Goal: Task Accomplishment & Management: Use online tool/utility

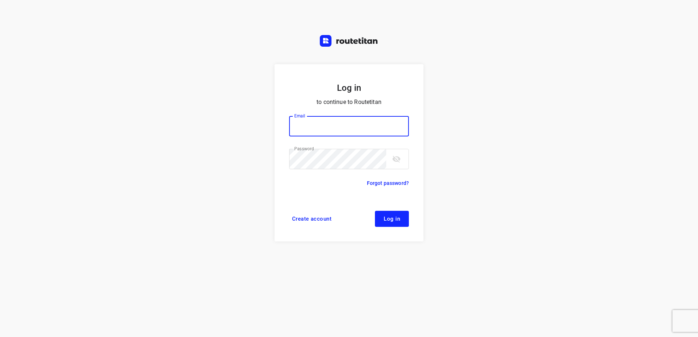
type input "horeca@kaddour.nl"
click at [404, 223] on button "Log in" at bounding box center [392, 219] width 34 height 16
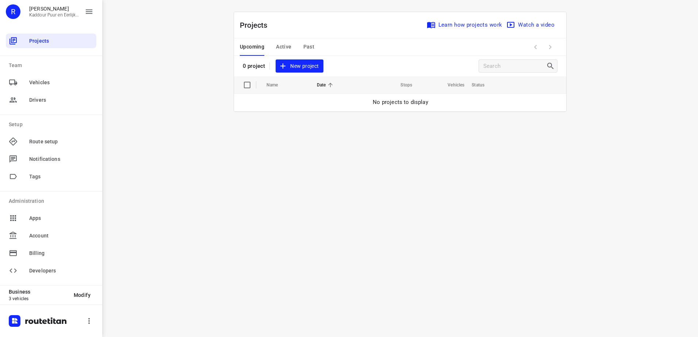
click at [300, 68] on span "New project" at bounding box center [299, 66] width 39 height 9
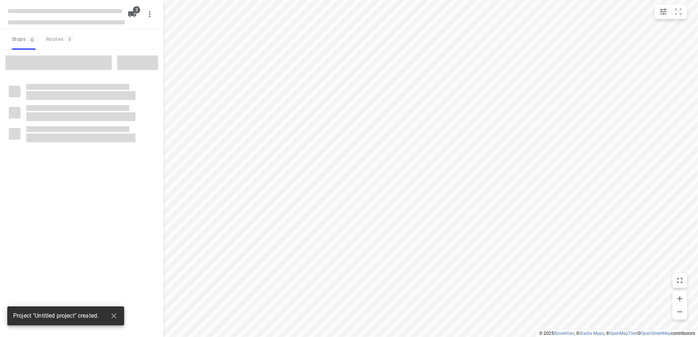
type input "distance"
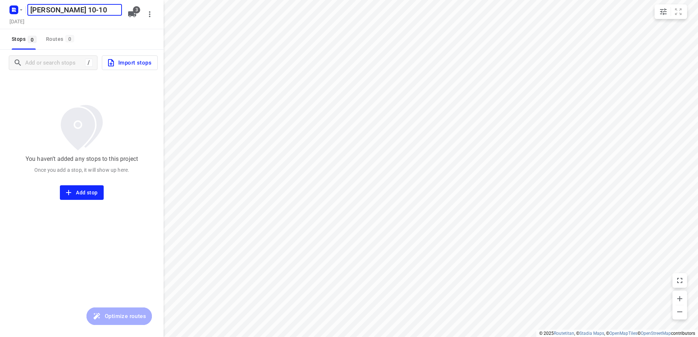
type input "[PERSON_NAME] 10-10"
click at [127, 12] on button "3" at bounding box center [132, 14] width 15 height 15
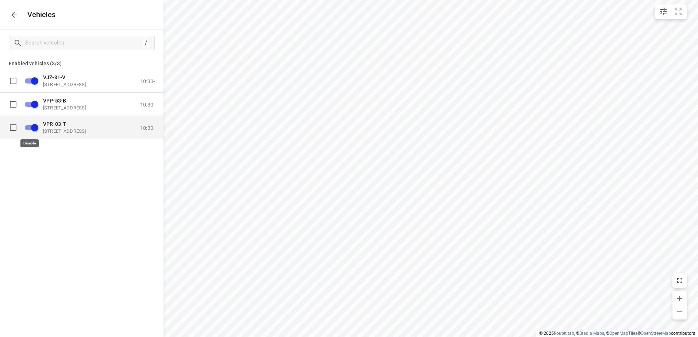
click at [34, 132] on input "grid" at bounding box center [35, 127] width 42 height 14
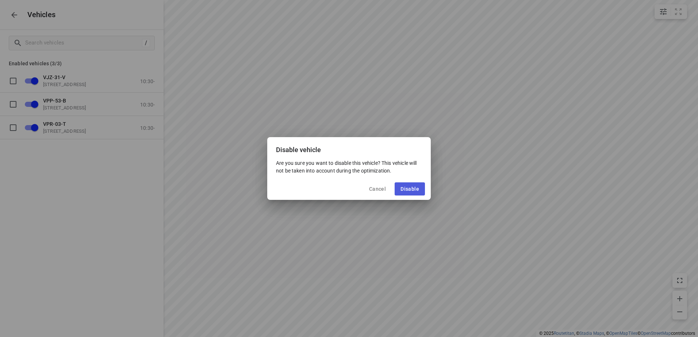
click at [400, 188] on button "Disable" at bounding box center [410, 188] width 30 height 13
checkbox input "false"
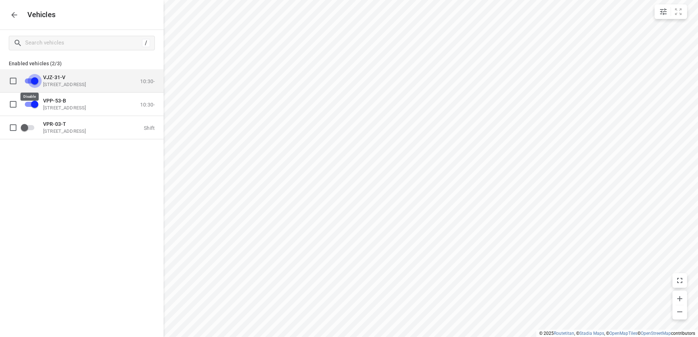
click at [28, 77] on input "grid" at bounding box center [35, 81] width 42 height 14
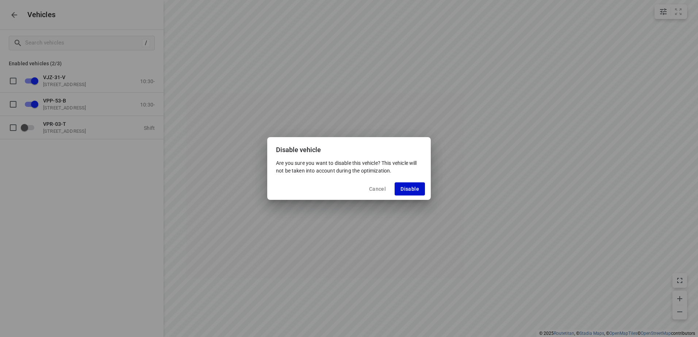
click at [405, 189] on span "Disable" at bounding box center [409, 189] width 19 height 6
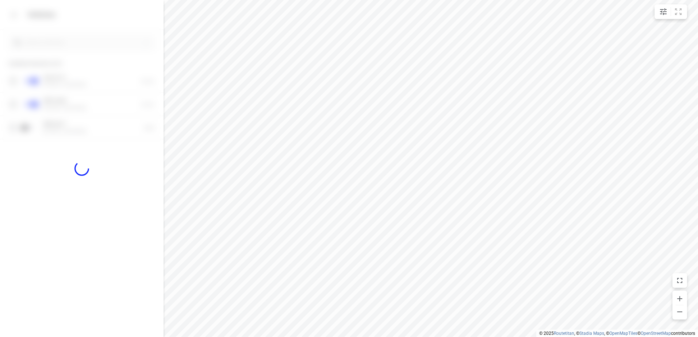
checkbox input "false"
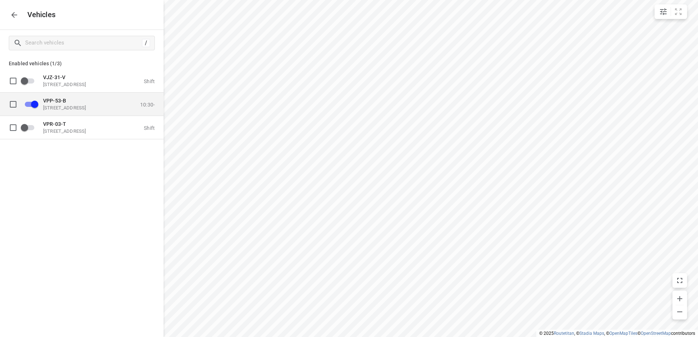
click at [87, 102] on p "VPP-53-B" at bounding box center [79, 100] width 73 height 6
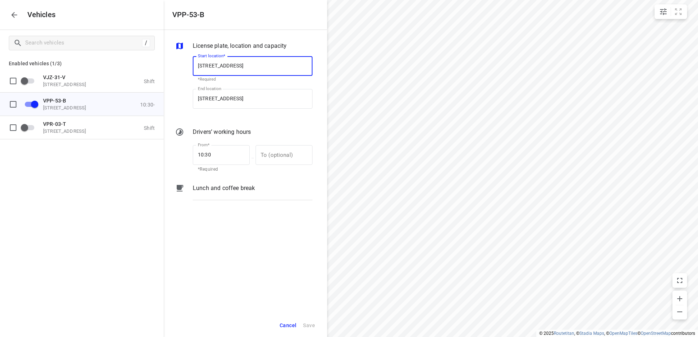
drag, startPoint x: 249, startPoint y: 208, endPoint x: 247, endPoint y: 187, distance: 20.9
click at [249, 207] on div "License plate, location and capacity Start location* [STREET_ADDRESS] Start loc…" at bounding box center [244, 172] width 163 height 284
click at [247, 186] on p "Lunch and coffee break" at bounding box center [224, 188] width 62 height 9
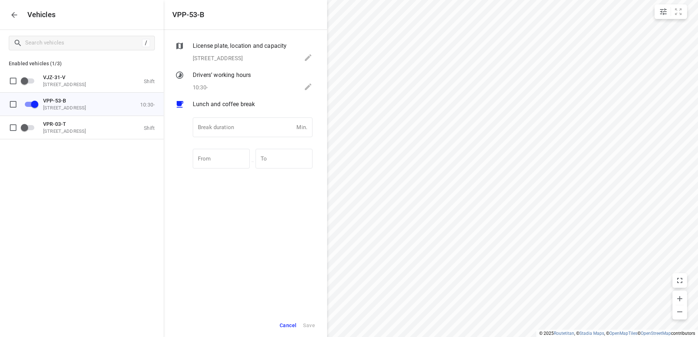
click at [247, 115] on div "Break duration Min. Break duration" at bounding box center [253, 130] width 126 height 34
click at [254, 126] on input "number" at bounding box center [243, 128] width 101 height 20
type input "30"
click at [319, 328] on div "Cancel Save" at bounding box center [244, 326] width 163 height 24
click at [312, 327] on span "Save" at bounding box center [309, 325] width 12 height 9
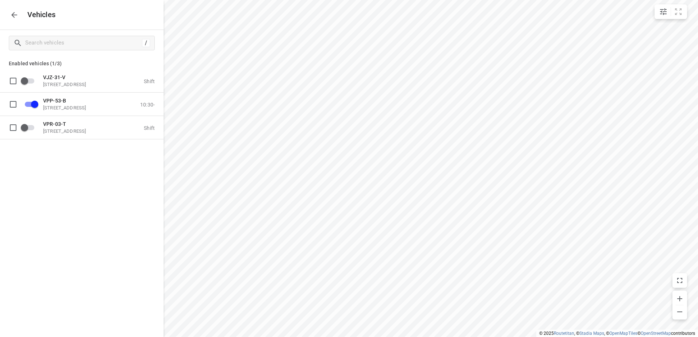
click at [12, 16] on icon "button" at bounding box center [14, 15] width 9 height 9
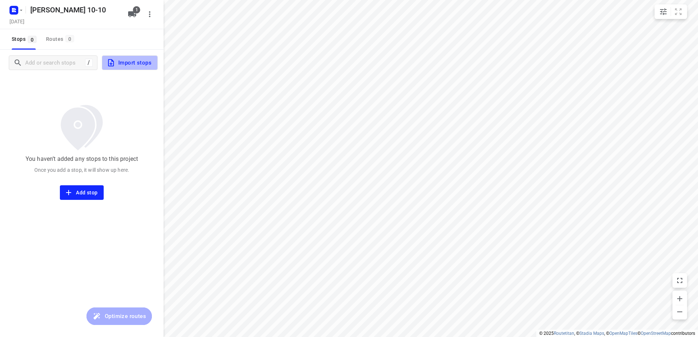
click at [141, 60] on span "Import stops" at bounding box center [129, 62] width 45 height 9
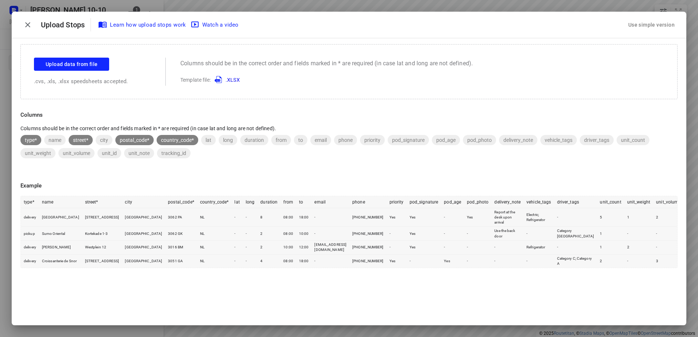
click at [653, 27] on div "Use simple version" at bounding box center [651, 25] width 49 height 12
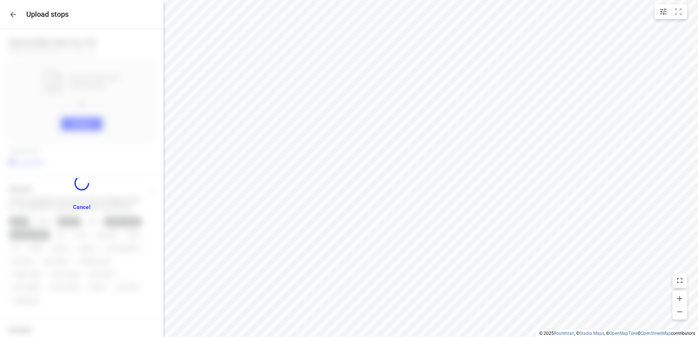
scroll to position [19, 0]
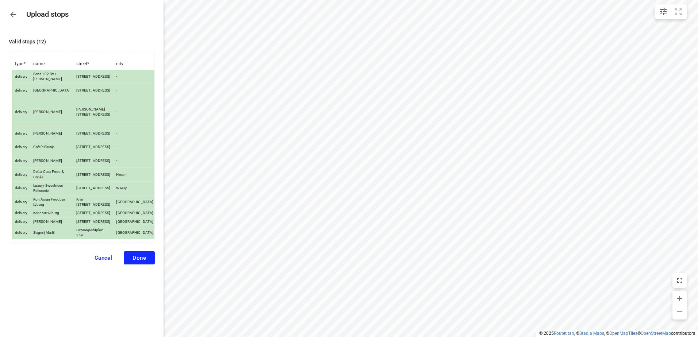
click at [127, 265] on button "Done" at bounding box center [139, 257] width 31 height 13
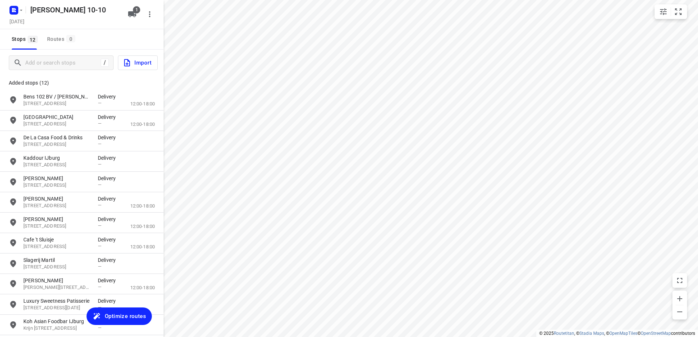
click at [123, 315] on span "Optimize routes" at bounding box center [125, 316] width 41 height 9
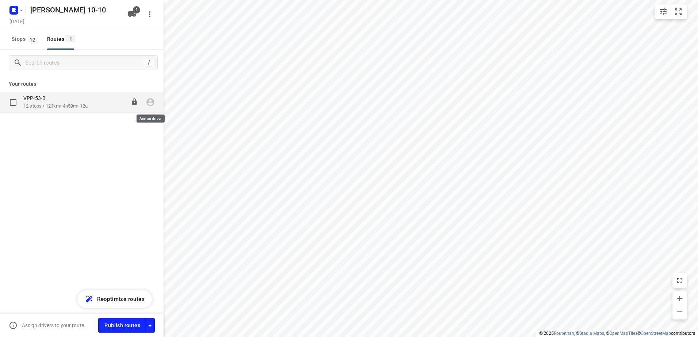
click at [153, 104] on icon "button" at bounding box center [150, 103] width 8 height 8
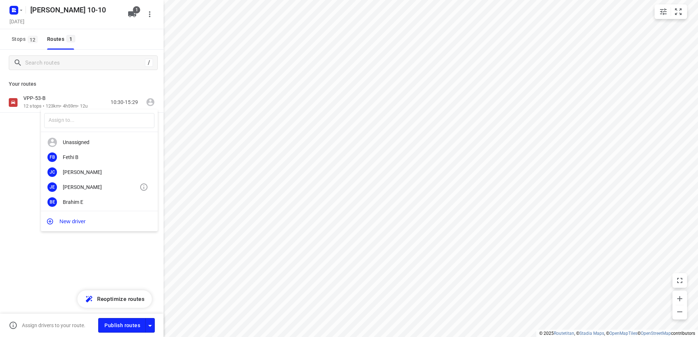
click at [86, 186] on div "[PERSON_NAME]" at bounding box center [101, 187] width 77 height 6
click at [65, 103] on div "VPP-53-B" at bounding box center [55, 99] width 64 height 8
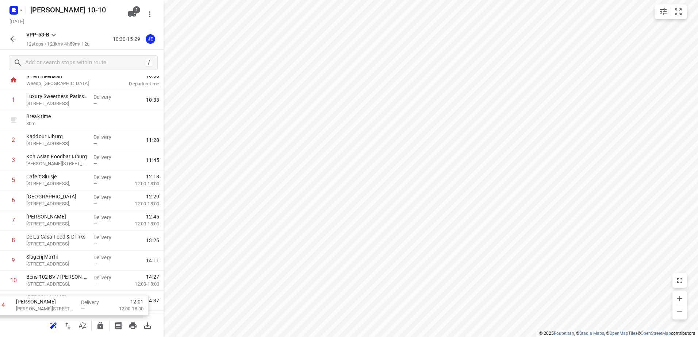
scroll to position [80, 0]
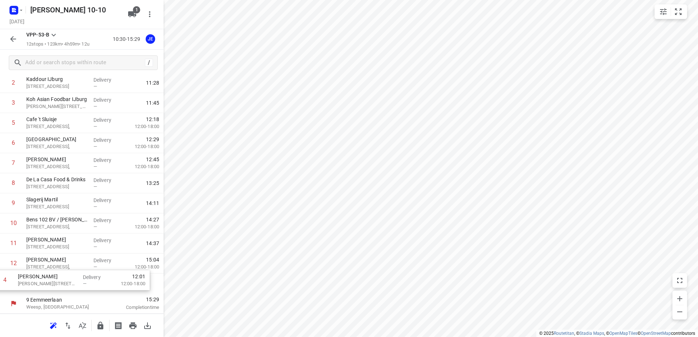
drag, startPoint x: 95, startPoint y: 199, endPoint x: 85, endPoint y: 281, distance: 83.3
click at [85, 281] on div "1 Luxury Sweetness Patisserie [STREET_ADDRESS] Delivery — 10:33 Break time 30 m…" at bounding box center [81, 163] width 163 height 261
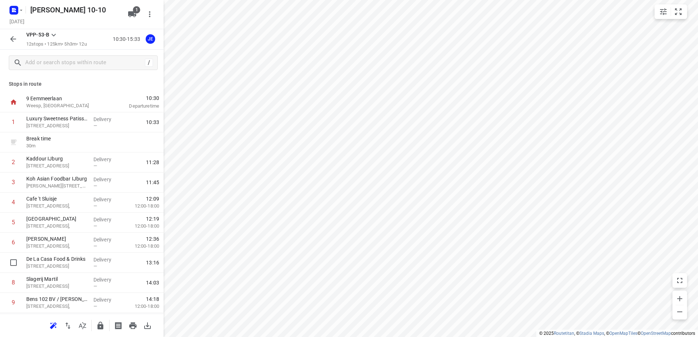
scroll to position [1, 0]
drag, startPoint x: 83, startPoint y: 259, endPoint x: 88, endPoint y: 191, distance: 68.7
click at [88, 191] on div "1 Luxury Sweetness Patisserie [STREET_ADDRESS], Weesp Delivery — 10:33 Break ti…" at bounding box center [81, 241] width 163 height 261
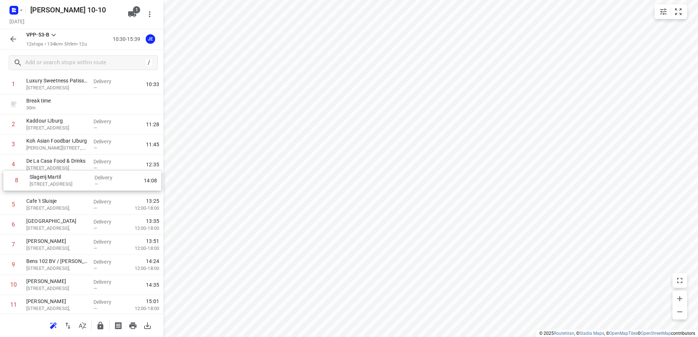
drag, startPoint x: 59, startPoint y: 241, endPoint x: 63, endPoint y: 174, distance: 66.5
click at [63, 174] on div "1 Luxury Sweetness Patisserie [STREET_ADDRESS] Delivery — 10:33 Break time 30 m…" at bounding box center [81, 204] width 163 height 261
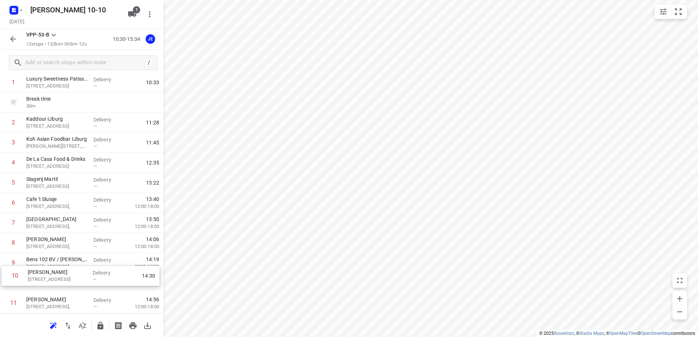
scroll to position [40, 0]
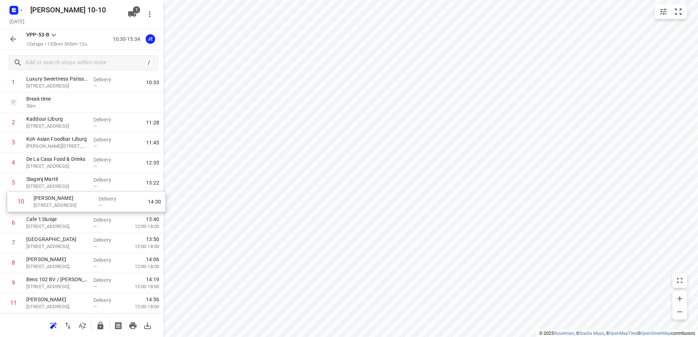
drag, startPoint x: 64, startPoint y: 283, endPoint x: 72, endPoint y: 197, distance: 85.8
click at [72, 197] on div "1 Luxury Sweetness Patisserie [STREET_ADDRESS] Delivery — 10:33 Break time 30 m…" at bounding box center [81, 203] width 163 height 261
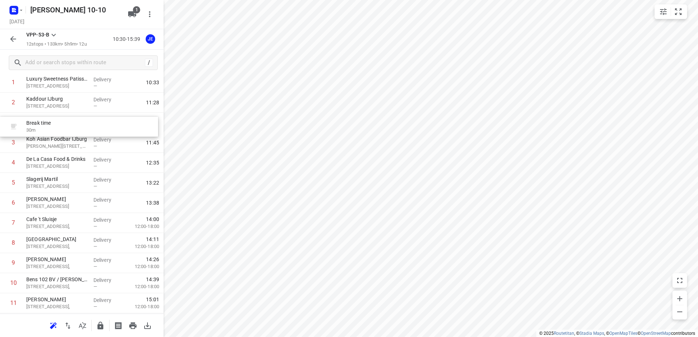
scroll to position [38, 0]
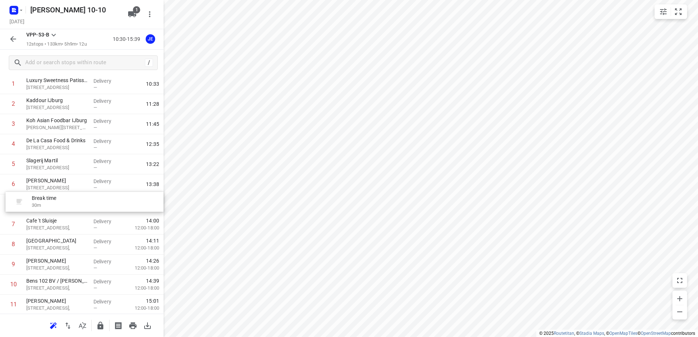
drag, startPoint x: 70, startPoint y: 103, endPoint x: 75, endPoint y: 207, distance: 103.8
click at [75, 207] on div "1 Luxury Sweetness Patisserie [STREET_ADDRESS], Weesp Delivery — 10:33 Break ti…" at bounding box center [81, 204] width 163 height 261
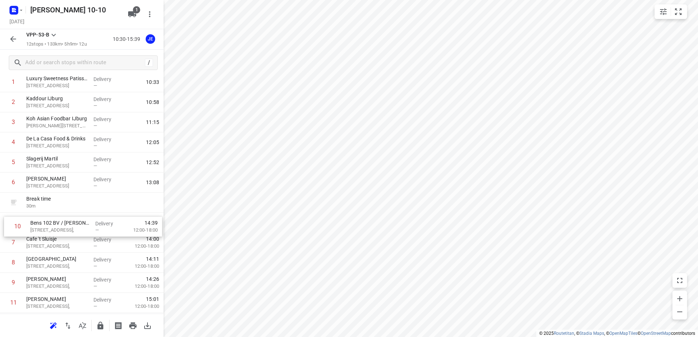
drag, startPoint x: 66, startPoint y: 281, endPoint x: 73, endPoint y: 212, distance: 68.9
click at [73, 212] on div "1 Luxury Sweetness Patisserie [STREET_ADDRESS], Weesp Delivery — 10:33 2 [GEOGR…" at bounding box center [81, 202] width 163 height 261
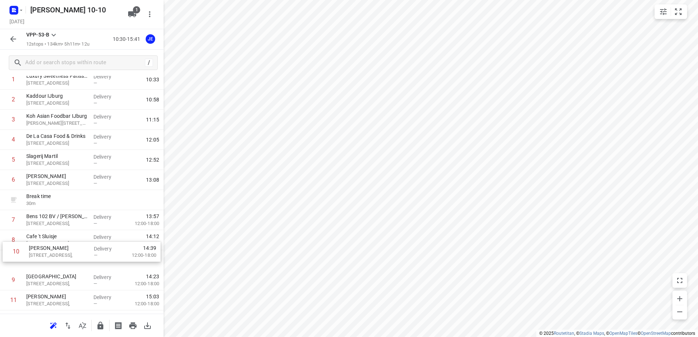
scroll to position [43, 0]
drag, startPoint x: 69, startPoint y: 283, endPoint x: 73, endPoint y: 233, distance: 50.1
click at [73, 233] on div "1 Luxury Sweetness Patisserie [STREET_ADDRESS], Weesp Delivery — 10:33 2 [GEOGR…" at bounding box center [81, 199] width 163 height 261
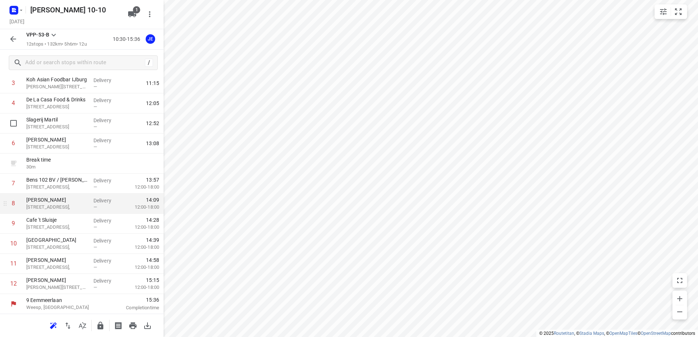
scroll to position [80, 0]
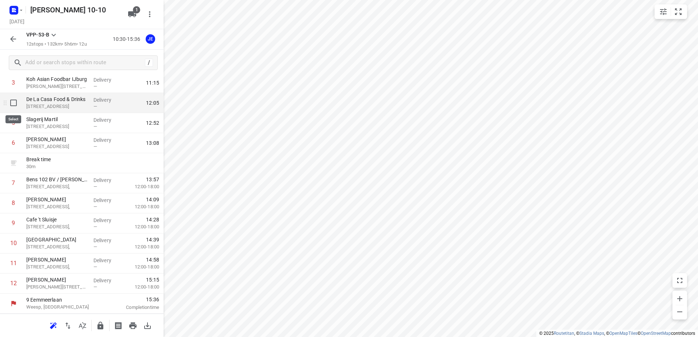
click at [17, 103] on input "checkbox" at bounding box center [13, 103] width 15 height 15
checkbox input "true"
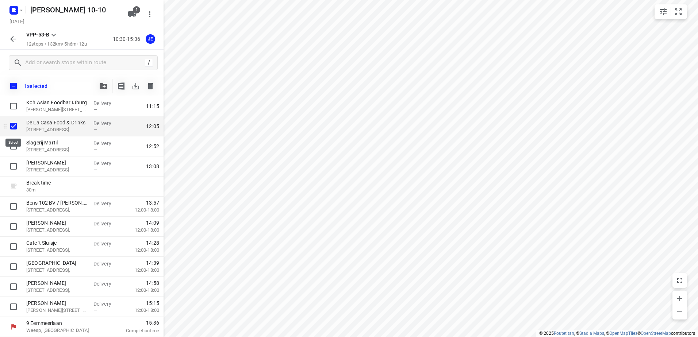
click at [17, 128] on input "checkbox" at bounding box center [13, 126] width 15 height 15
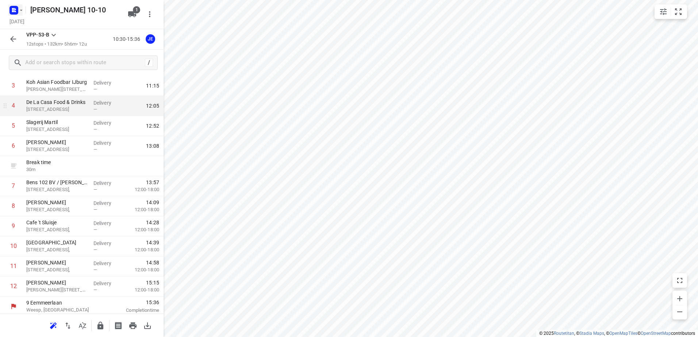
click at [20, 12] on icon "button" at bounding box center [21, 10] width 6 height 6
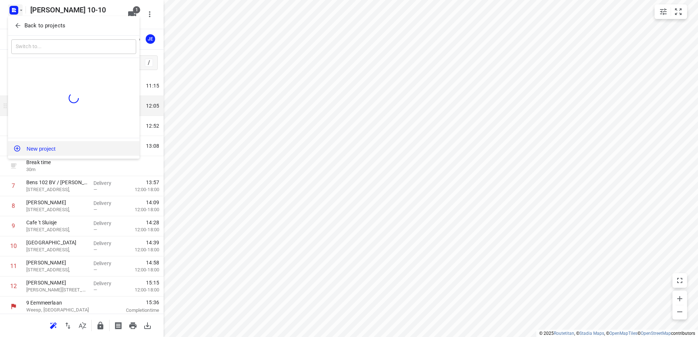
click at [47, 143] on button "New project" at bounding box center [73, 148] width 131 height 15
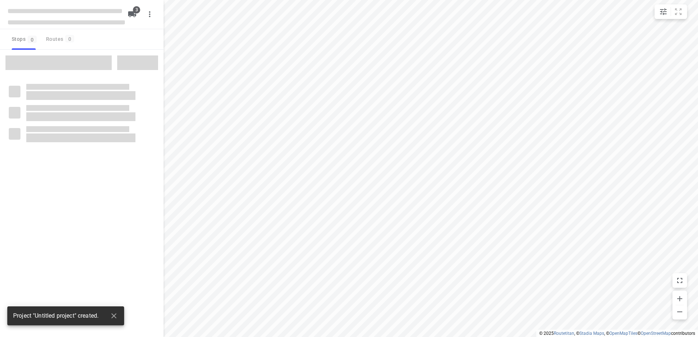
type input "distance"
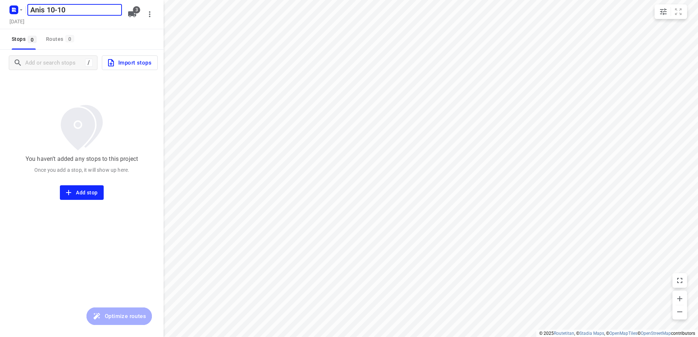
type input "Anis 10-10"
click at [131, 19] on button "3" at bounding box center [132, 14] width 15 height 15
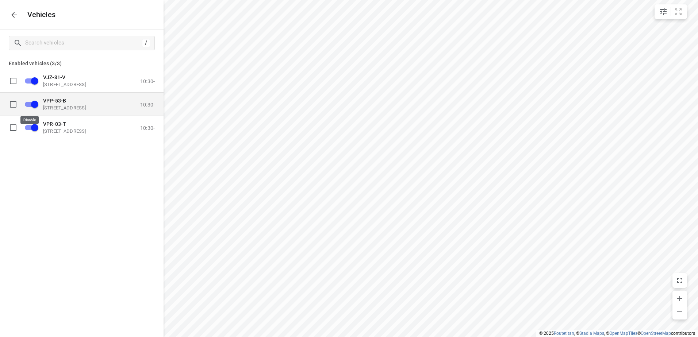
click at [34, 100] on input "grid" at bounding box center [35, 104] width 42 height 14
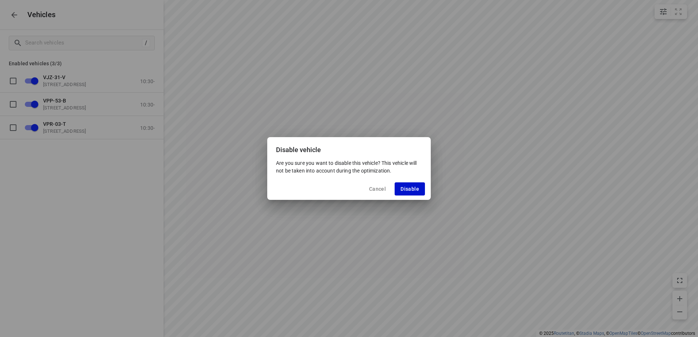
click at [412, 184] on button "Disable" at bounding box center [410, 188] width 30 height 13
checkbox input "false"
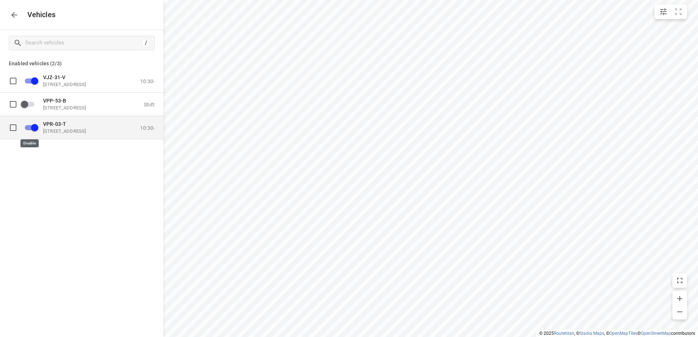
click at [34, 126] on input "grid" at bounding box center [35, 127] width 42 height 14
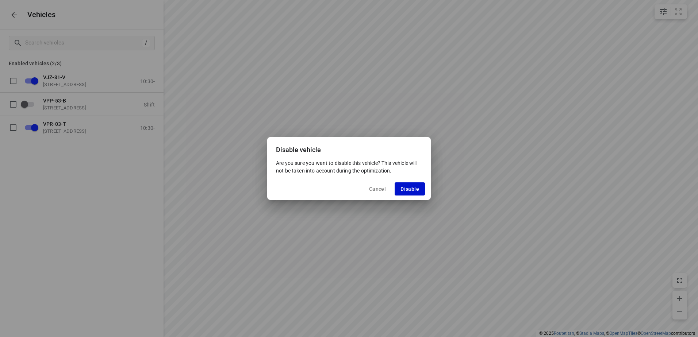
click at [406, 186] on span "Disable" at bounding box center [409, 189] width 19 height 6
checkbox input "false"
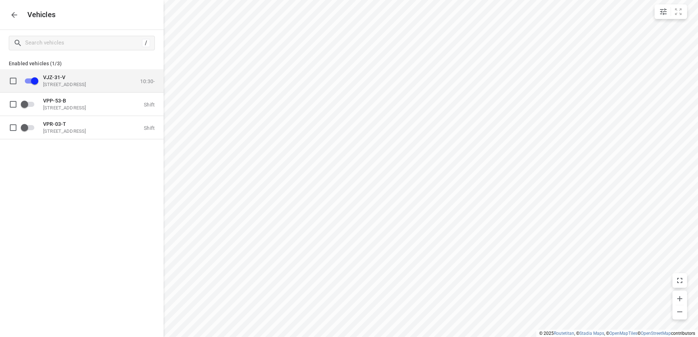
click at [102, 76] on p "VJZ-31-V" at bounding box center [79, 77] width 73 height 6
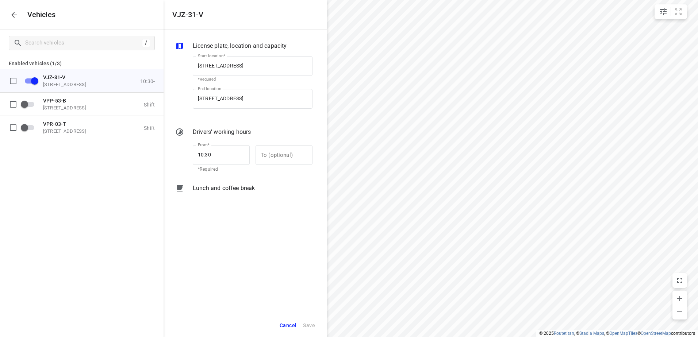
click at [264, 190] on div "Lunch and coffee break" at bounding box center [253, 188] width 120 height 9
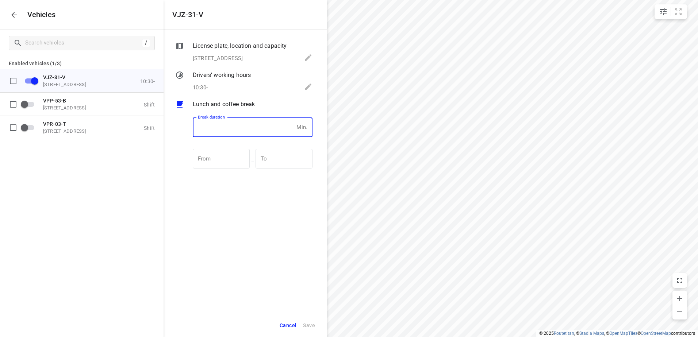
click at [238, 122] on input "number" at bounding box center [243, 128] width 101 height 20
type input "30"
click at [312, 331] on button "Save" at bounding box center [309, 325] width 19 height 15
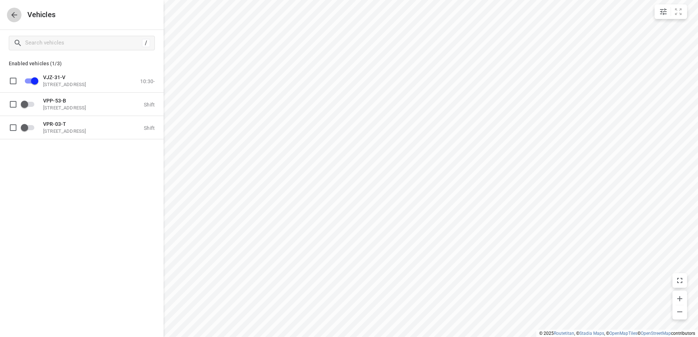
click at [7, 15] on button "button" at bounding box center [14, 15] width 15 height 15
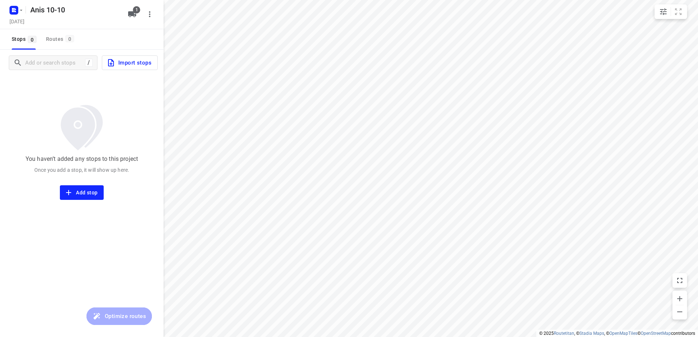
click at [150, 59] on span "Import stops" at bounding box center [129, 62] width 45 height 9
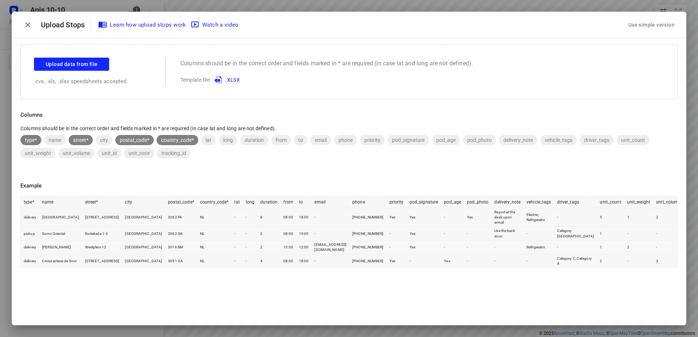
click at [641, 27] on div "Use simple version" at bounding box center [651, 25] width 49 height 12
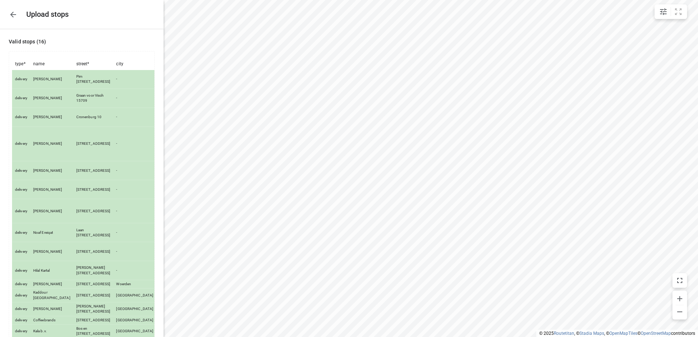
scroll to position [89, 0]
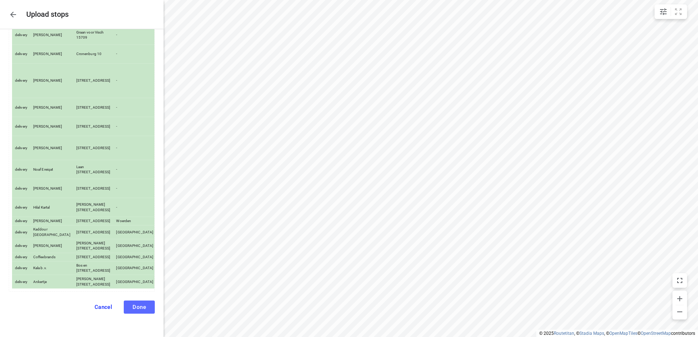
click at [135, 304] on span "Done" at bounding box center [139, 307] width 14 height 7
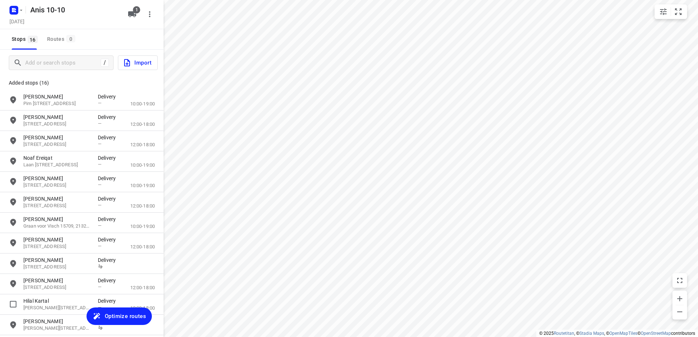
click at [130, 314] on span "Optimize routes" at bounding box center [125, 316] width 41 height 9
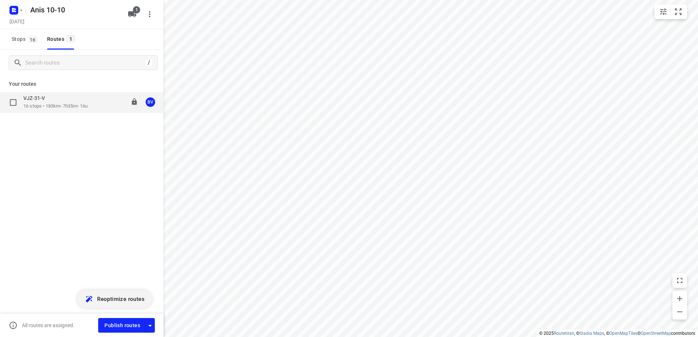
click at [41, 103] on p "16 stops • 183km • 7h35m • 16u" at bounding box center [55, 106] width 64 height 7
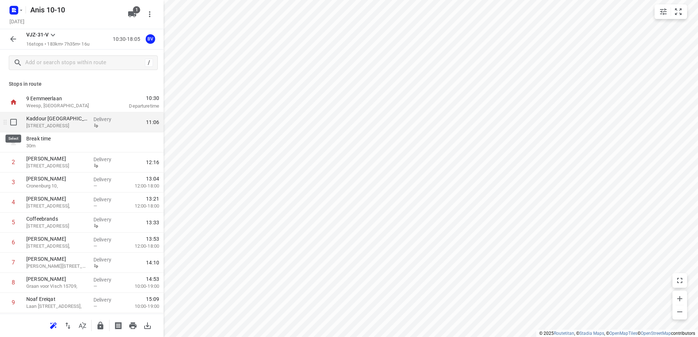
click at [14, 124] on input "checkbox" at bounding box center [13, 122] width 15 height 15
checkbox input "true"
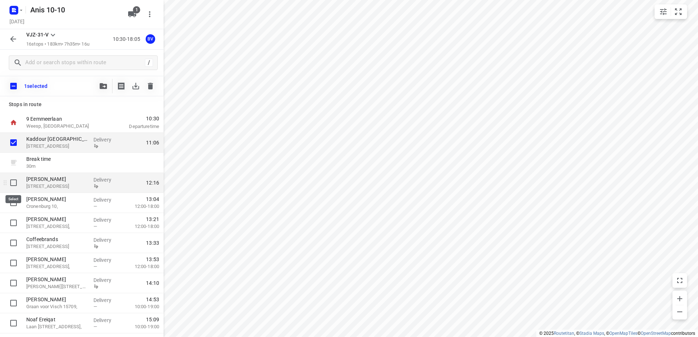
click at [8, 185] on input "checkbox" at bounding box center [13, 183] width 15 height 15
checkbox input "true"
click at [154, 83] on icon "button" at bounding box center [150, 86] width 9 height 9
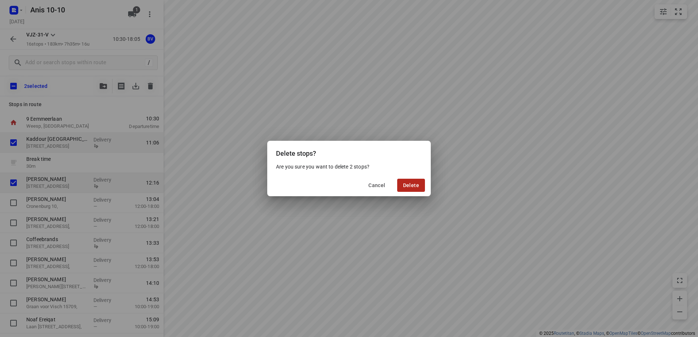
click at [418, 185] on span "Delete" at bounding box center [411, 185] width 16 height 6
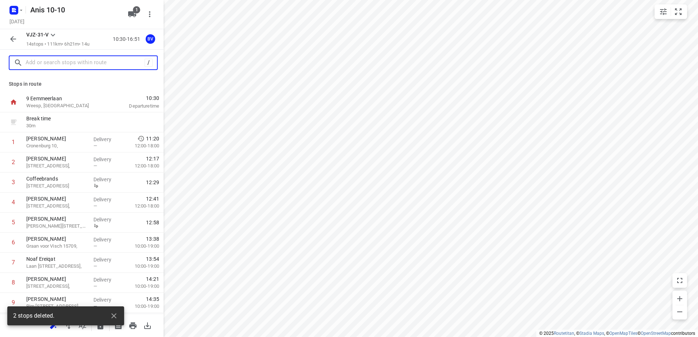
click at [103, 67] on input "text" at bounding box center [85, 62] width 119 height 11
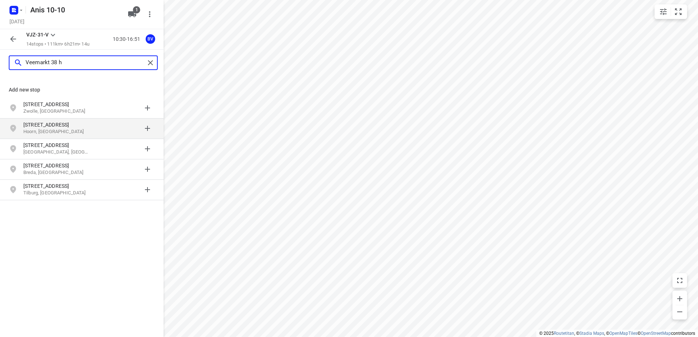
type input "Veemarkt 38 h"
click at [73, 129] on p "Hoorn, [GEOGRAPHIC_DATA]" at bounding box center [56, 131] width 67 height 7
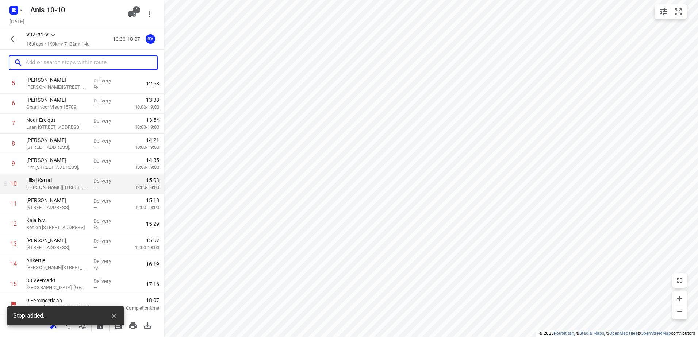
scroll to position [140, 0]
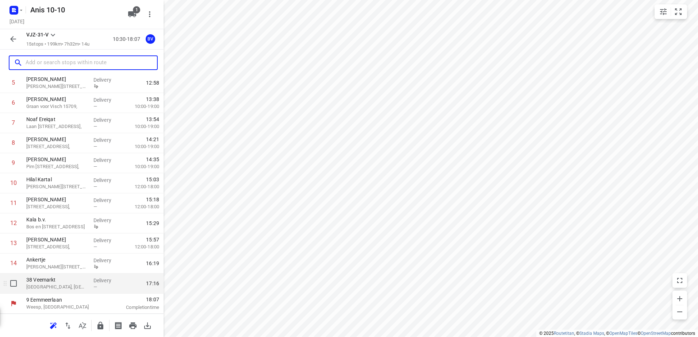
click at [46, 280] on p "38 Veemarkt" at bounding box center [56, 279] width 61 height 7
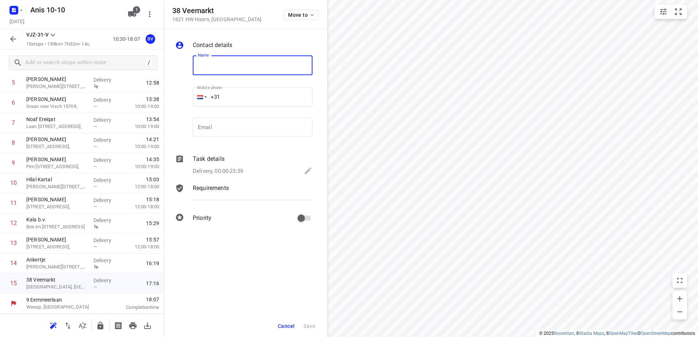
click at [284, 331] on button "Cancel" at bounding box center [286, 326] width 23 height 13
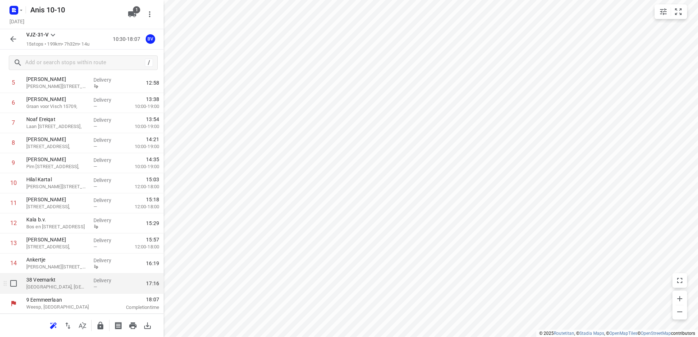
click at [64, 282] on p "38 Veemarkt" at bounding box center [56, 279] width 61 height 7
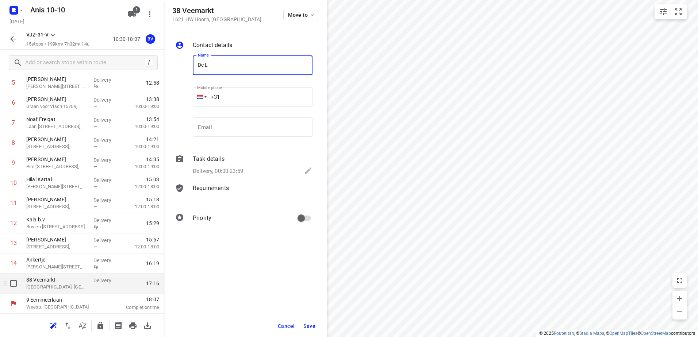
type input "De"
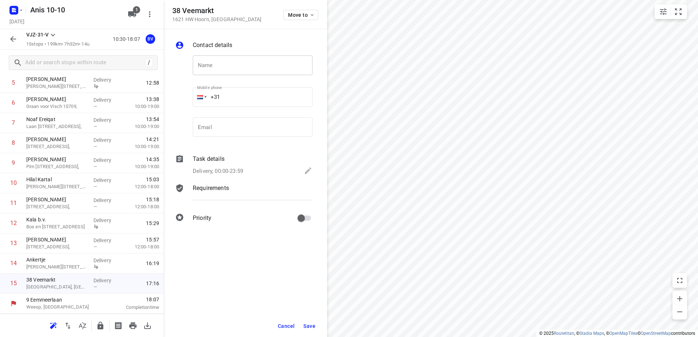
click at [227, 60] on input "text" at bounding box center [253, 65] width 120 height 20
paste input "De La Casa Food & Drinks"
type input "De La Casa Food & Drinks"
click at [246, 98] on input "+31" at bounding box center [253, 97] width 120 height 20
click at [262, 94] on input "+31" at bounding box center [253, 97] width 120 height 20
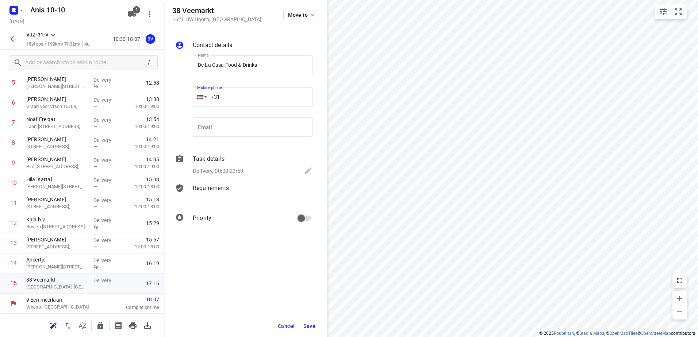
paste input "0640016002"
click at [225, 96] on input "[PHONE_NUMBER]" at bounding box center [253, 97] width 120 height 20
type input "[PHONE_NUMBER]"
click at [243, 155] on div "Task details" at bounding box center [253, 159] width 120 height 9
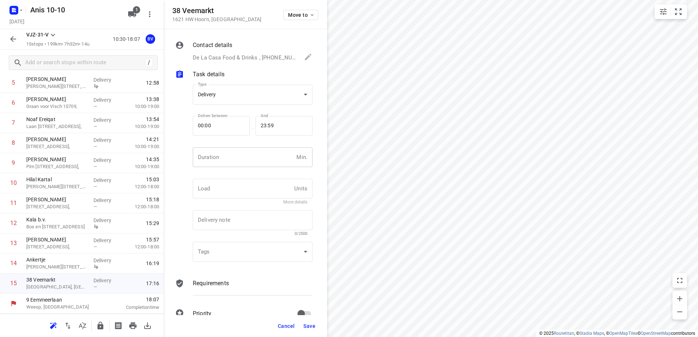
click at [240, 155] on input "number" at bounding box center [243, 157] width 101 height 20
type input "15"
click at [226, 279] on p "Requirements" at bounding box center [211, 283] width 36 height 9
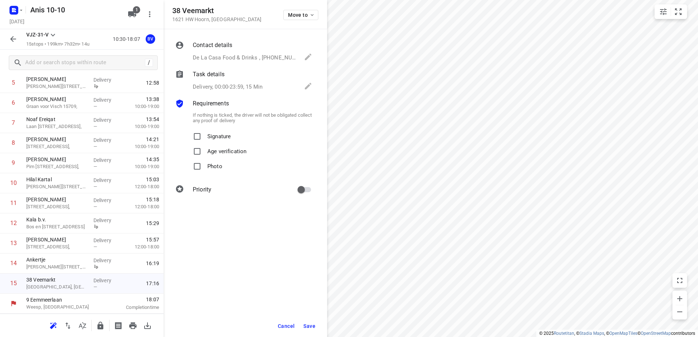
click at [211, 136] on p "Signature" at bounding box center [218, 134] width 23 height 11
click at [204, 136] on input "Signature" at bounding box center [197, 136] width 15 height 15
checkbox input "true"
click at [307, 327] on span "Save" at bounding box center [309, 326] width 12 height 6
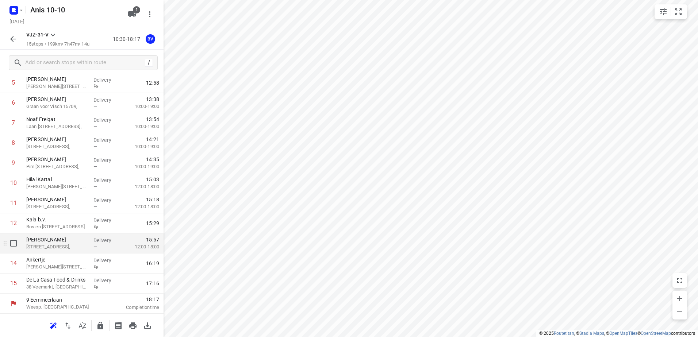
scroll to position [0, 0]
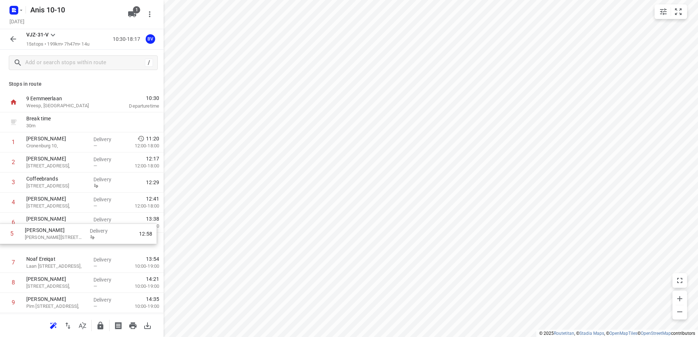
drag, startPoint x: 103, startPoint y: 222, endPoint x: 101, endPoint y: 231, distance: 8.9
click at [101, 231] on div "Break time 30 m 1 [PERSON_NAME] 10, Delivery — 11:20 12:00-18:00 2 Michael [STR…" at bounding box center [81, 272] width 163 height 321
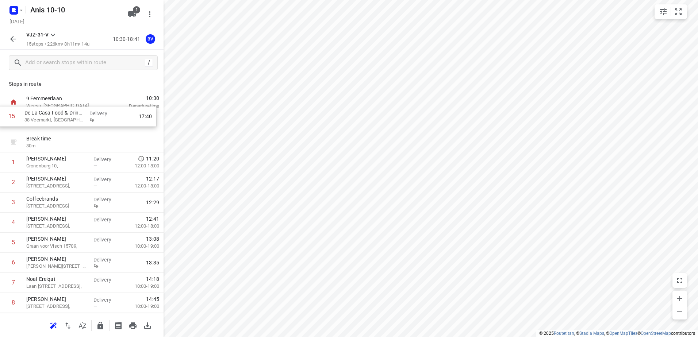
drag, startPoint x: 93, startPoint y: 285, endPoint x: 92, endPoint y: 117, distance: 167.9
click at [92, 117] on div "Break time 30 m 1 Evelien Harte [STREET_ADDRESS], Delivery — 11:20 12:00-18:00 …" at bounding box center [81, 272] width 163 height 321
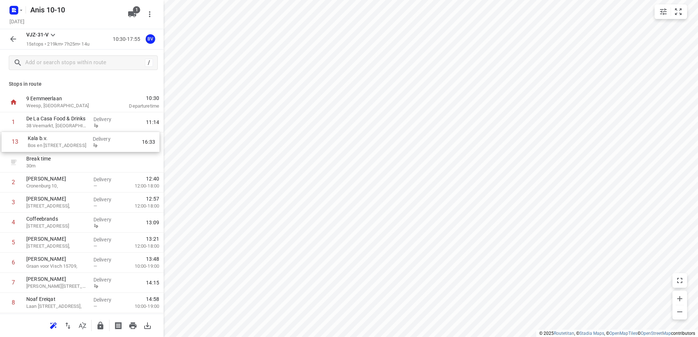
drag, startPoint x: 85, startPoint y: 243, endPoint x: 88, endPoint y: 140, distance: 103.7
click at [88, 140] on div "1 De La Casa Food & Drinks 38 Veemarkt, Hoorn Delivery 11:14 Break time 30 m 2 …" at bounding box center [81, 272] width 163 height 321
drag, startPoint x: 86, startPoint y: 150, endPoint x: 91, endPoint y: 155, distance: 6.5
click at [91, 155] on div "1 De La Casa Food & Drinks 38 Veemarkt, Hoorn Delivery 11:14 2 Kala b.v. [STREE…" at bounding box center [81, 272] width 163 height 321
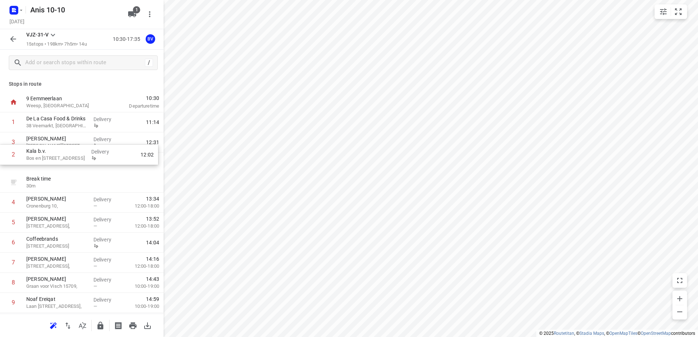
drag, startPoint x: 78, startPoint y: 143, endPoint x: 77, endPoint y: 161, distance: 18.3
click at [77, 161] on div "1 De La Casa Food & Drinks 38 Veemarkt, Hoorn Delivery 11:14 2 Kala b.v. [STREE…" at bounding box center [81, 272] width 163 height 321
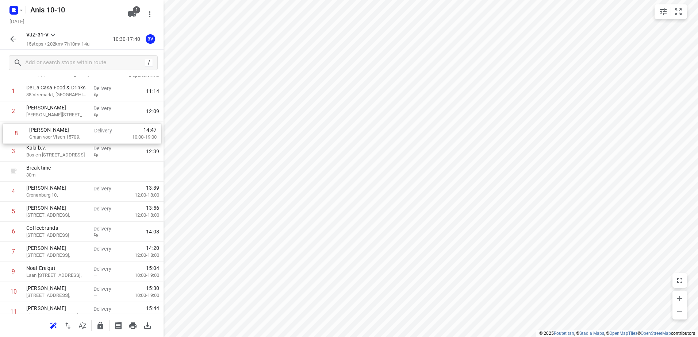
drag, startPoint x: 73, startPoint y: 245, endPoint x: 77, endPoint y: 124, distance: 121.2
click at [77, 123] on div "1 De La Casa Food & Drinks 38 Veemarkt, Hoorn Delivery 11:14 2 Kaddour Osdorp M…" at bounding box center [81, 241] width 163 height 321
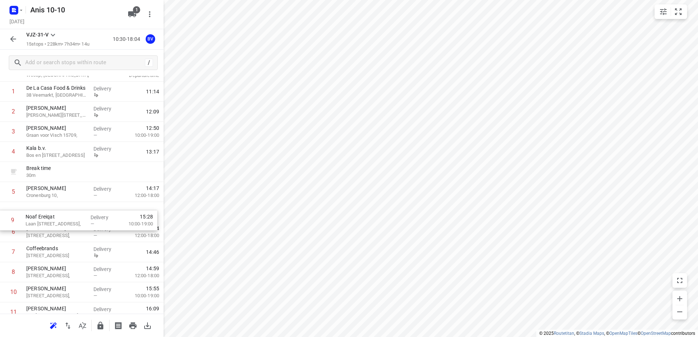
scroll to position [31, 0]
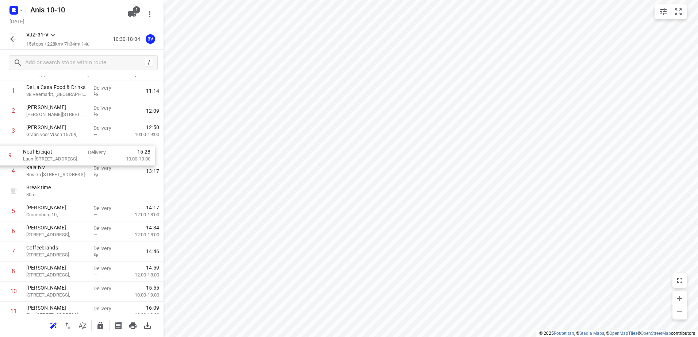
drag, startPoint x: 76, startPoint y: 272, endPoint x: 73, endPoint y: 151, distance: 120.8
click at [73, 151] on div "1 De La Casa Food & Drinks 38 Veemarkt, Hoorn Delivery 11:14 2 [PERSON_NAME] [S…" at bounding box center [81, 241] width 163 height 321
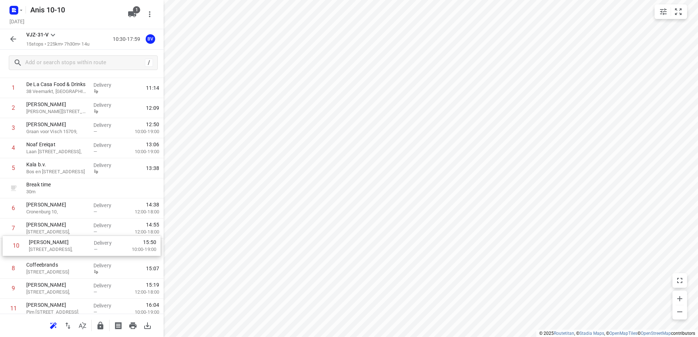
scroll to position [35, 0]
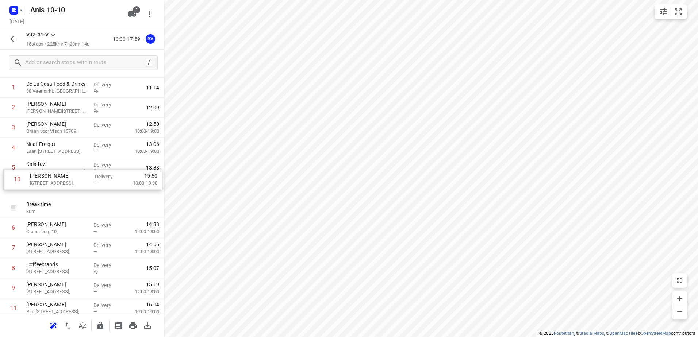
drag, startPoint x: 66, startPoint y: 289, endPoint x: 71, endPoint y: 169, distance: 120.9
click at [71, 169] on div "1 De La Casa Food & Drinks 38 Veemarkt, Hoorn Delivery 11:14 2 [PERSON_NAME] [S…" at bounding box center [81, 238] width 163 height 321
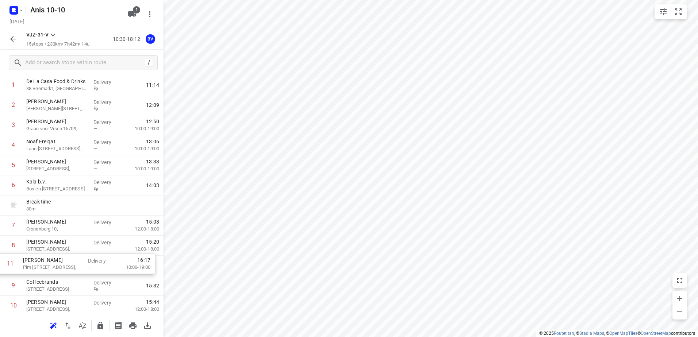
scroll to position [40, 0]
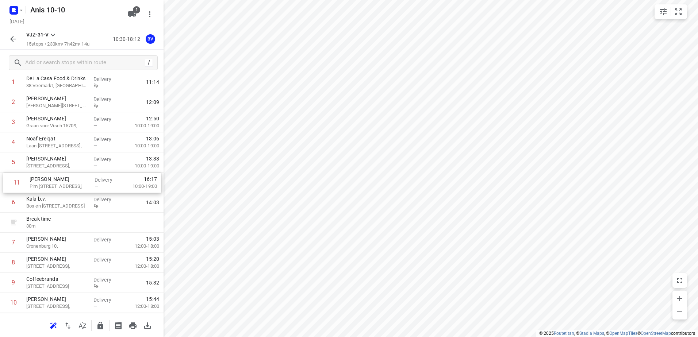
drag, startPoint x: 39, startPoint y: 306, endPoint x: 42, endPoint y: 173, distance: 133.2
click at [42, 173] on div "1 De La Casa Food & Drinks 38 Veemarkt, [GEOGRAPHIC_DATA] Delivery 11:14 2 [PER…" at bounding box center [81, 232] width 163 height 321
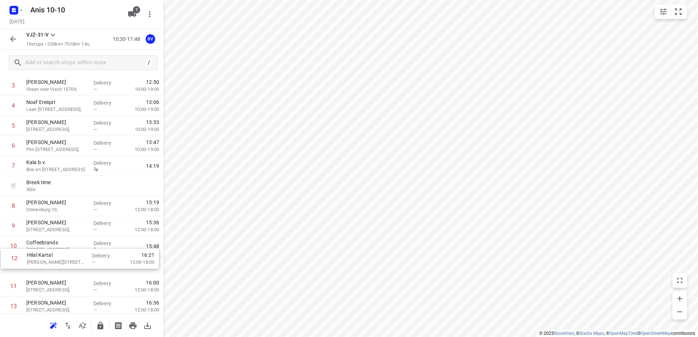
scroll to position [80, 0]
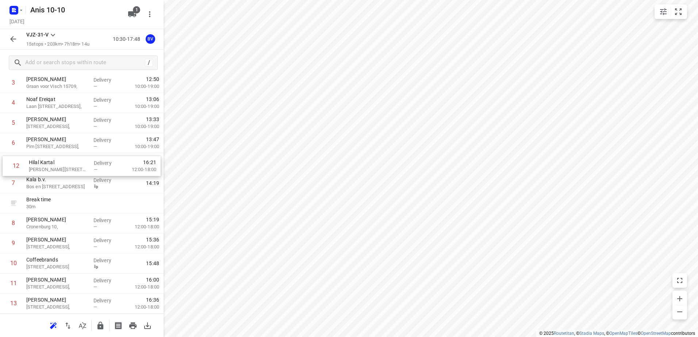
drag, startPoint x: 58, startPoint y: 286, endPoint x: 61, endPoint y: 159, distance: 126.7
click at [61, 159] on div "1 De La Casa Food & Drinks 38 Veemarkt, [GEOGRAPHIC_DATA] Delivery 11:14 2 [PER…" at bounding box center [81, 193] width 163 height 321
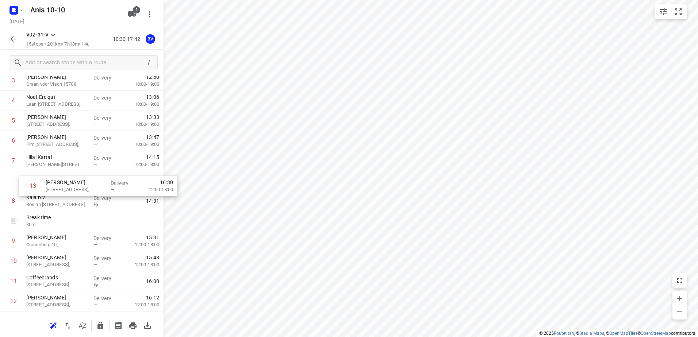
drag, startPoint x: 42, startPoint y: 304, endPoint x: 61, endPoint y: 184, distance: 120.9
click at [61, 184] on div "1 De La Casa Food & Drinks 38 Veemarkt, [GEOGRAPHIC_DATA] Delivery 11:14 2 [PER…" at bounding box center [81, 191] width 163 height 321
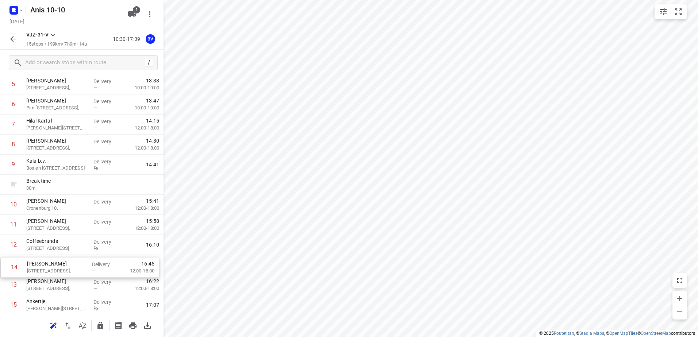
scroll to position [122, 0]
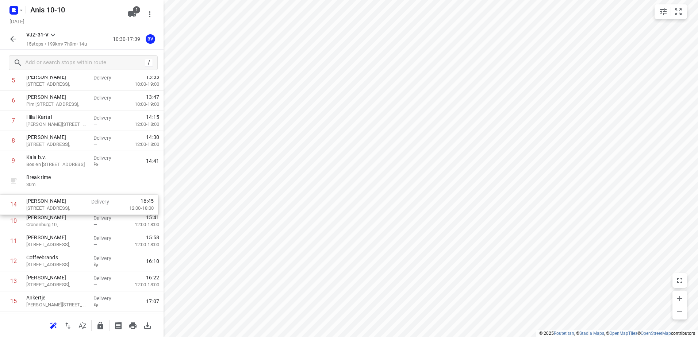
drag, startPoint x: 74, startPoint y: 282, endPoint x: 74, endPoint y: 200, distance: 82.1
click at [74, 200] on div "1 De La Casa Food & Drinks 38 Veemarkt, [GEOGRAPHIC_DATA] Delivery 11:14 2 [PER…" at bounding box center [81, 151] width 163 height 321
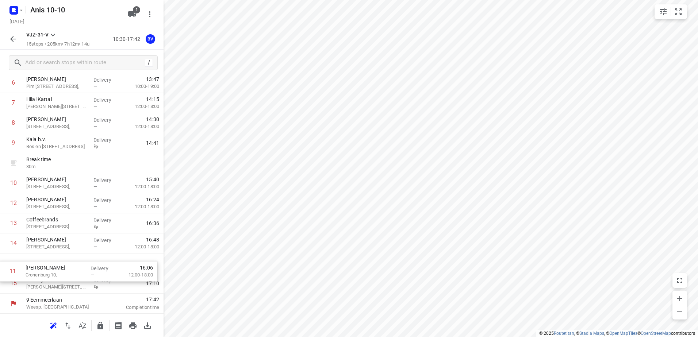
drag, startPoint x: 69, startPoint y: 199, endPoint x: 67, endPoint y: 269, distance: 70.1
click at [67, 269] on div "1 De La Casa Food & Drinks 38 Veemarkt, [GEOGRAPHIC_DATA] Delivery 11:14 2 [PER…" at bounding box center [81, 133] width 163 height 321
click at [14, 10] on icon "button" at bounding box center [13, 11] width 2 height 2
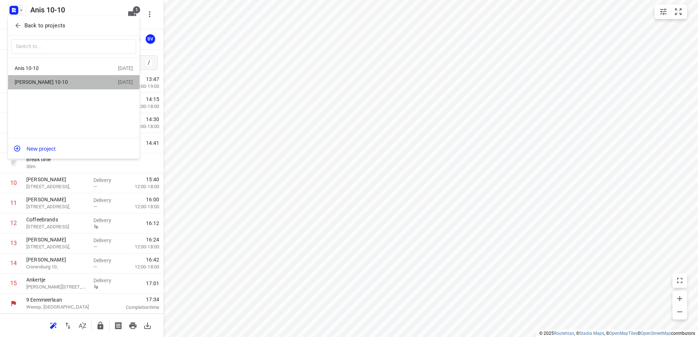
click at [44, 83] on div "[PERSON_NAME] 10-10" at bounding box center [57, 82] width 84 height 6
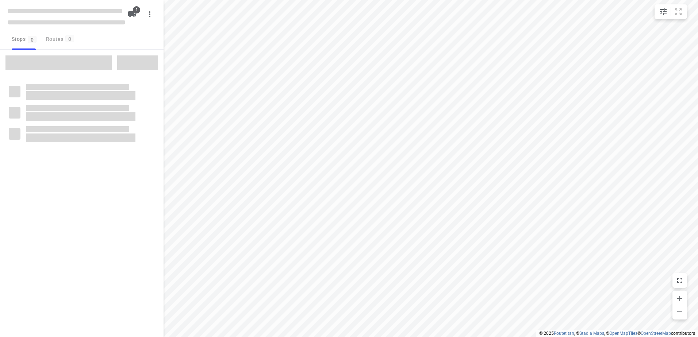
type input "distance"
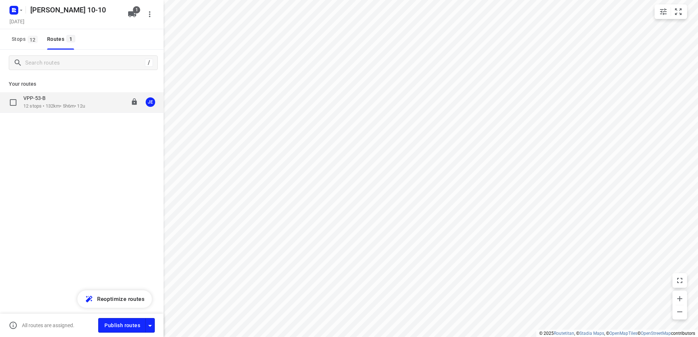
click at [53, 108] on p "12 stops • 132km • 5h6m • 12u" at bounding box center [54, 106] width 62 height 7
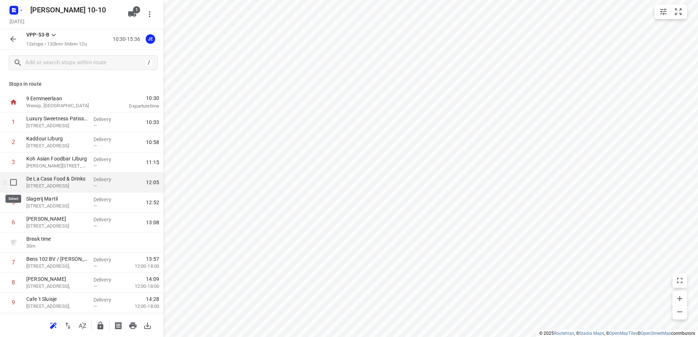
click at [15, 185] on input "checkbox" at bounding box center [13, 182] width 15 height 15
checkbox input "true"
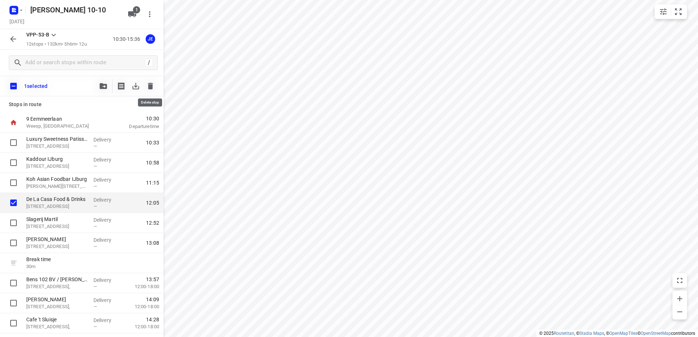
click at [147, 82] on icon "button" at bounding box center [150, 86] width 9 height 9
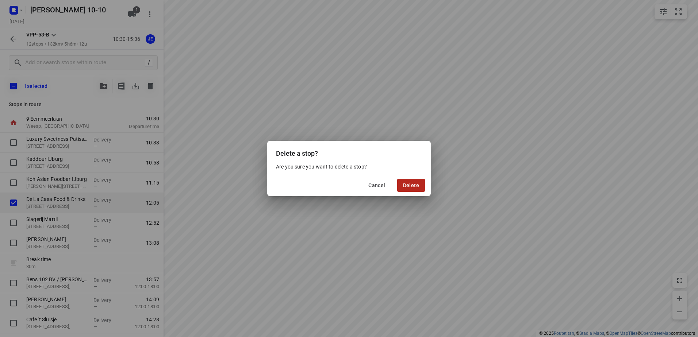
click at [417, 184] on span "Delete" at bounding box center [411, 185] width 16 height 6
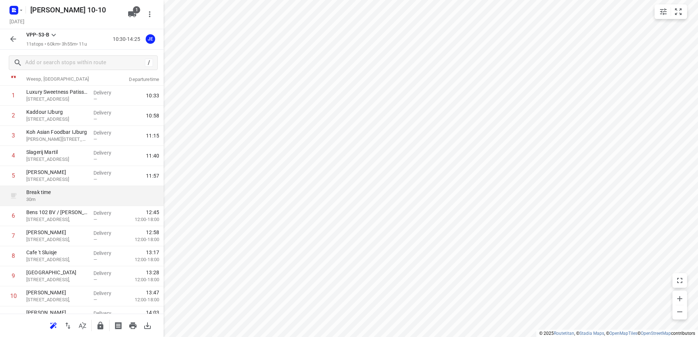
scroll to position [59, 0]
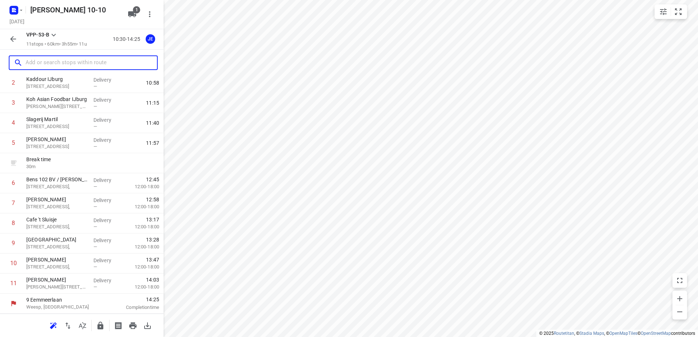
click at [70, 66] on input "text" at bounding box center [91, 62] width 131 height 11
click at [12, 39] on icon "button" at bounding box center [13, 39] width 6 height 6
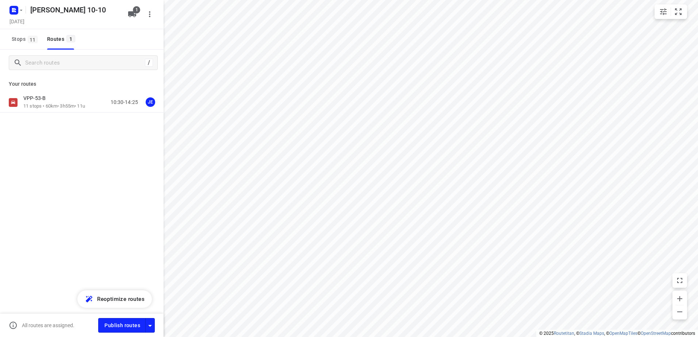
click at [19, 1] on div "[PERSON_NAME] 10-10 [DATE]" at bounding box center [66, 14] width 117 height 26
click at [15, 8] on icon "button" at bounding box center [15, 9] width 2 height 2
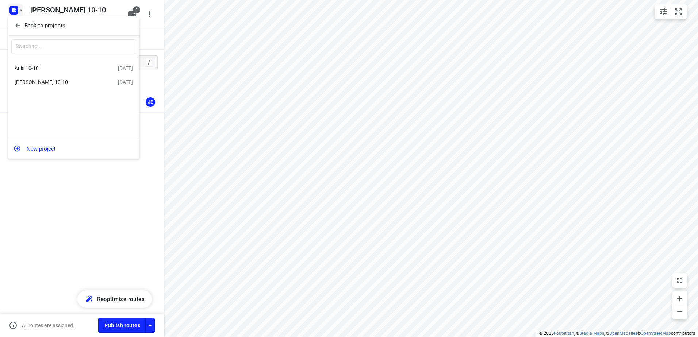
click at [46, 71] on div "Anis 10-10" at bounding box center [57, 68] width 84 height 6
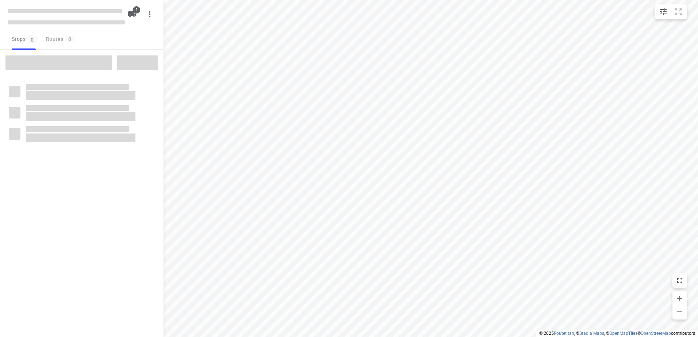
type input "distance"
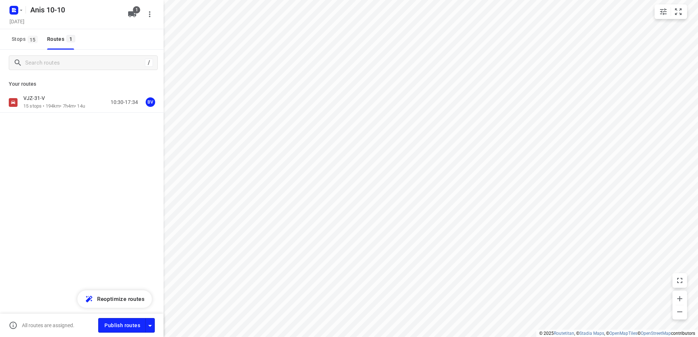
click at [42, 102] on div "VJZ-31-V" at bounding box center [54, 99] width 62 height 8
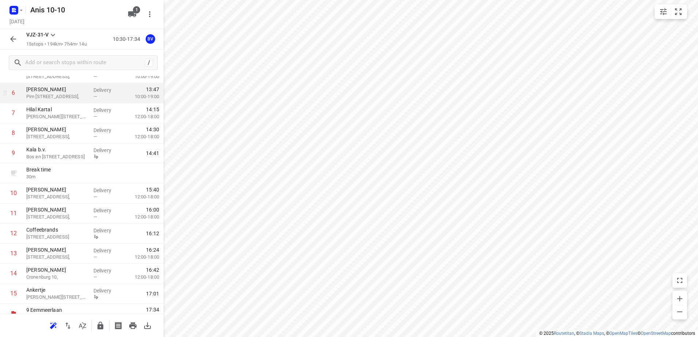
scroll to position [140, 0]
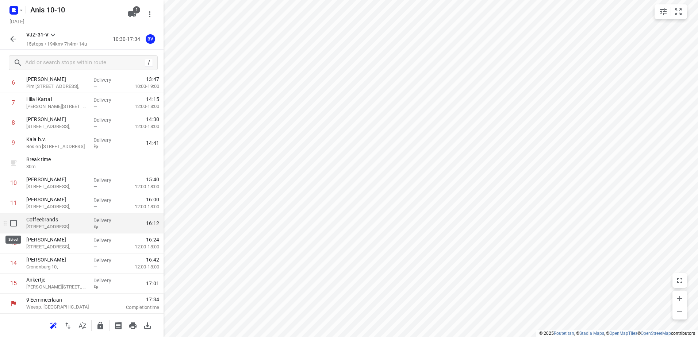
click at [13, 226] on input "checkbox" at bounding box center [13, 223] width 15 height 15
checkbox input "true"
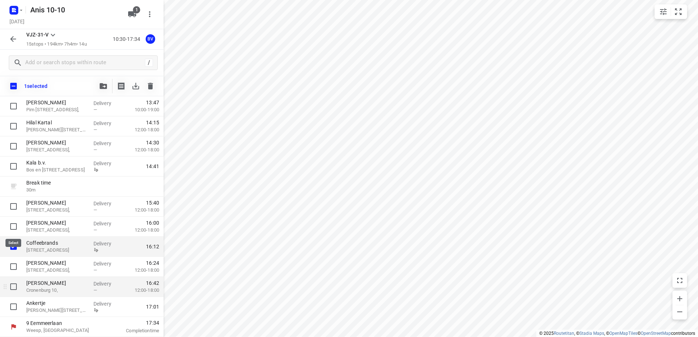
scroll to position [137, 0]
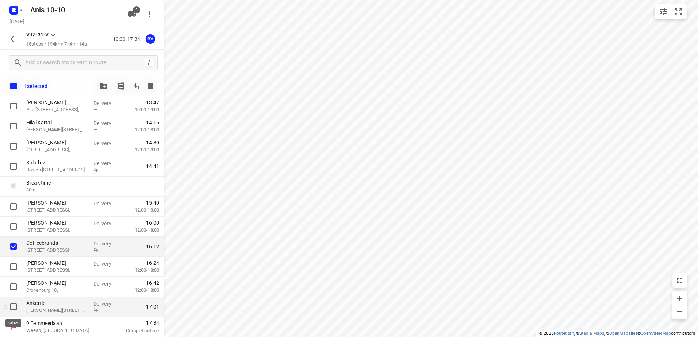
click at [9, 304] on input "checkbox" at bounding box center [13, 307] width 15 height 15
checkbox input "true"
click at [149, 88] on icon "button" at bounding box center [150, 86] width 5 height 7
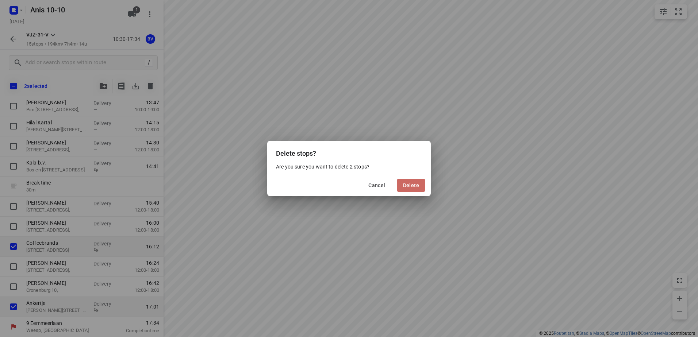
click at [418, 182] on span "Delete" at bounding box center [411, 185] width 16 height 6
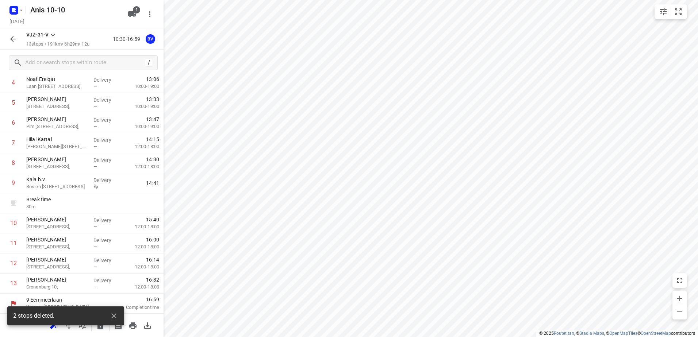
scroll to position [100, 0]
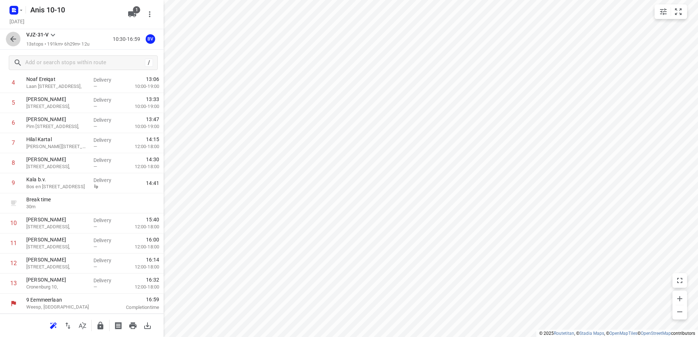
click at [17, 41] on icon "button" at bounding box center [13, 39] width 9 height 9
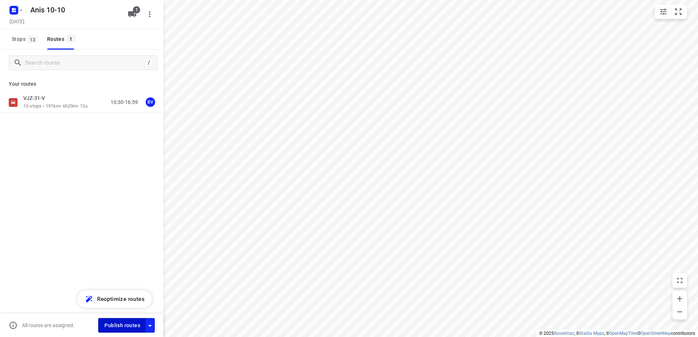
click at [109, 329] on span "Publish routes" at bounding box center [122, 325] width 36 height 9
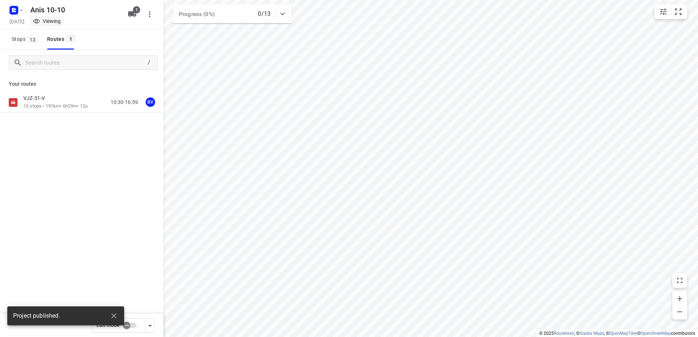
click at [14, 10] on icon "button" at bounding box center [13, 11] width 2 height 2
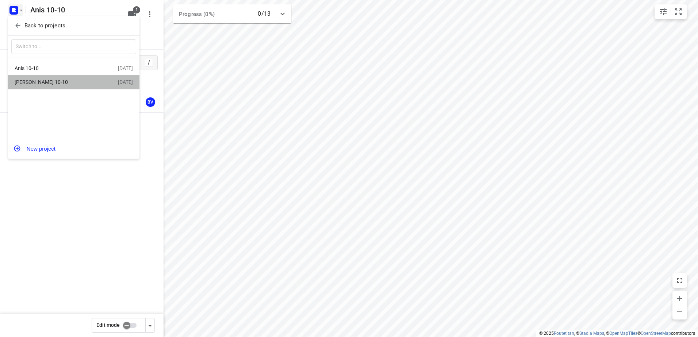
click at [51, 80] on div "[PERSON_NAME] 10-10" at bounding box center [57, 82] width 84 height 6
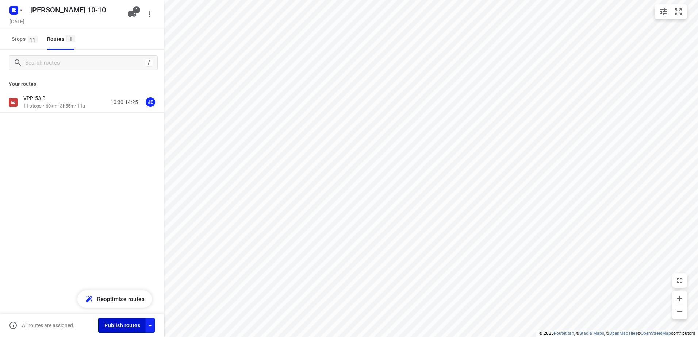
click at [109, 320] on button "Publish routes" at bounding box center [121, 325] width 47 height 14
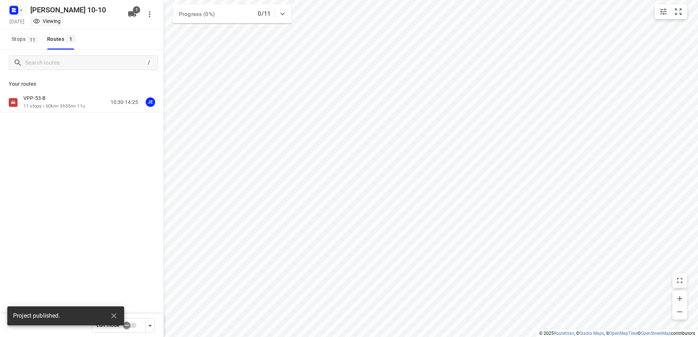
click at [11, 6] on rect "button" at bounding box center [13, 10] width 9 height 9
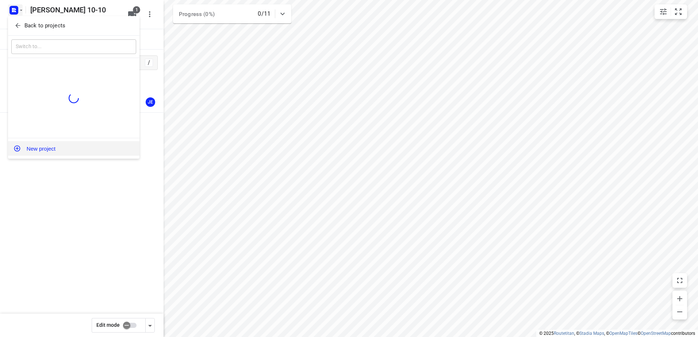
click at [61, 144] on button "New project" at bounding box center [73, 148] width 131 height 15
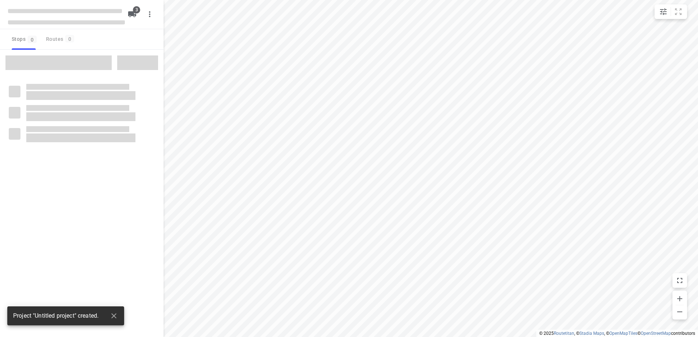
type input "distance"
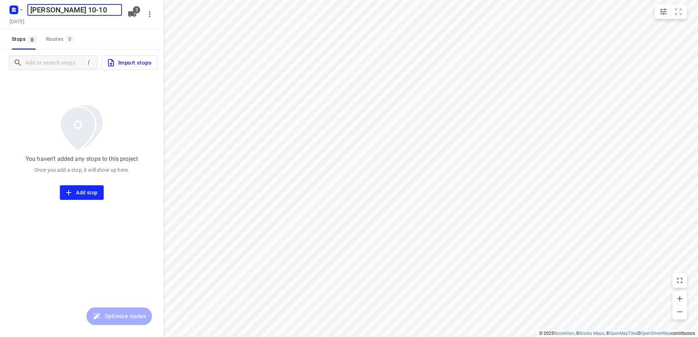
type input "[PERSON_NAME] 10-10"
click at [128, 13] on icon "button" at bounding box center [132, 14] width 8 height 6
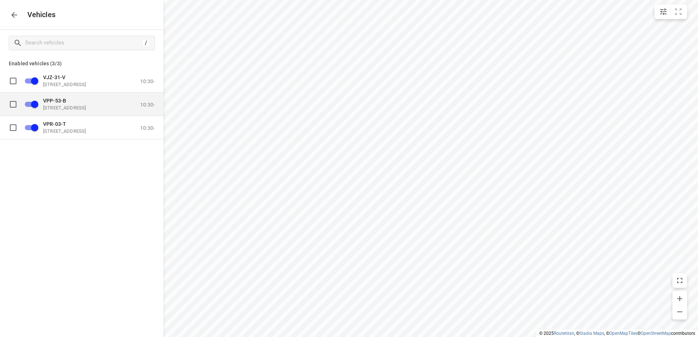
click at [31, 107] on input "grid" at bounding box center [35, 104] width 42 height 14
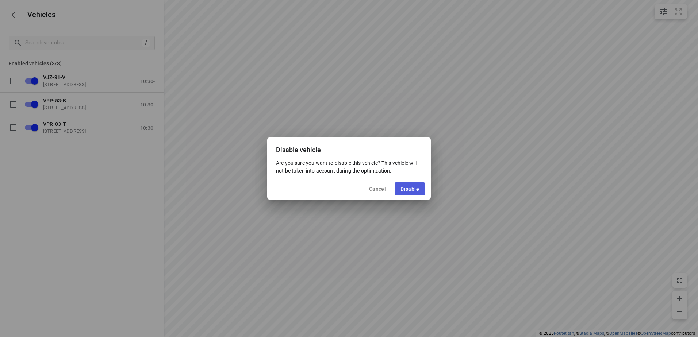
click at [411, 190] on span "Disable" at bounding box center [409, 189] width 19 height 6
checkbox input "false"
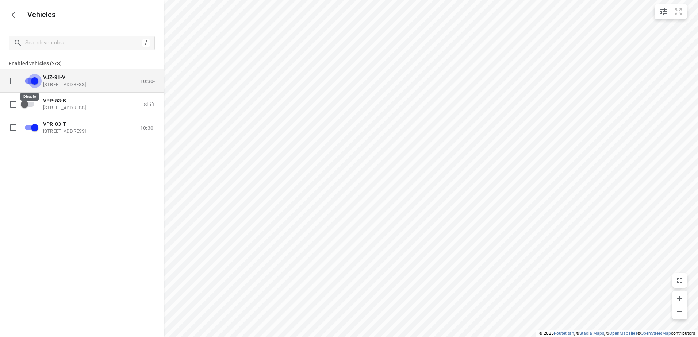
click at [32, 80] on input "grid" at bounding box center [35, 81] width 42 height 14
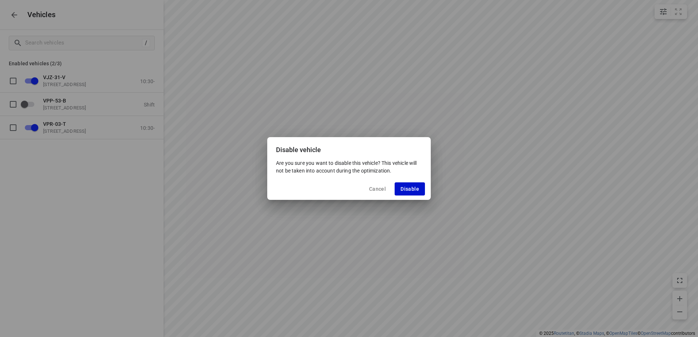
click at [417, 184] on button "Disable" at bounding box center [410, 188] width 30 height 13
checkbox input "false"
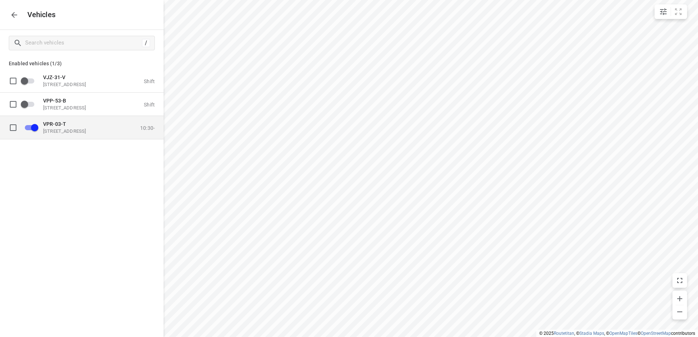
click at [131, 134] on div "VPR-03-[STREET_ADDRESS] 10:30-" at bounding box center [97, 127] width 116 height 13
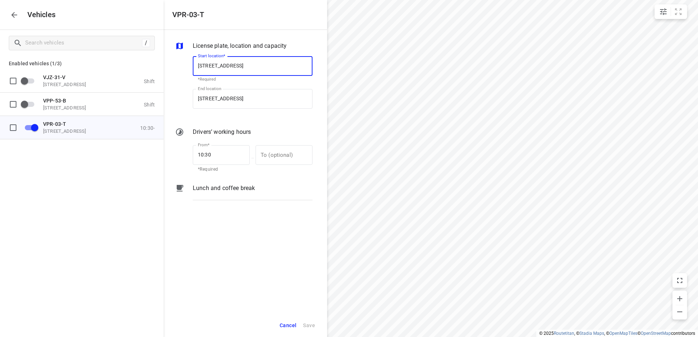
click at [256, 193] on div "Lunch and coffee break" at bounding box center [252, 194] width 123 height 25
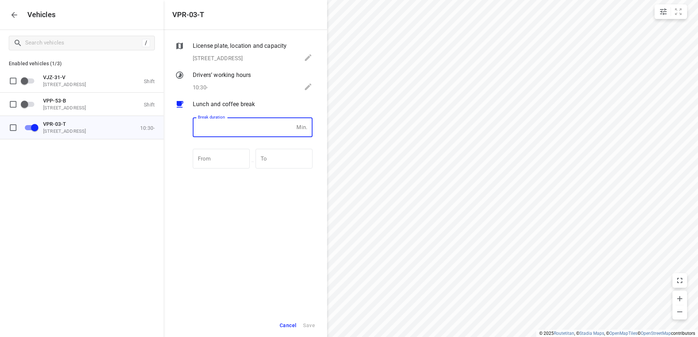
click at [257, 129] on input "number" at bounding box center [243, 128] width 101 height 20
type input "30"
click at [305, 322] on span "Save" at bounding box center [309, 325] width 12 height 9
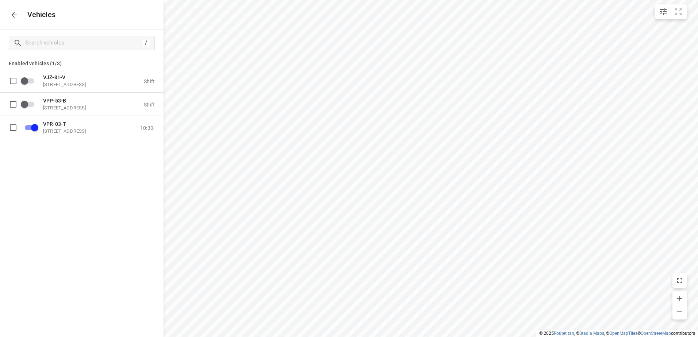
click at [17, 13] on icon "button" at bounding box center [14, 15] width 9 height 9
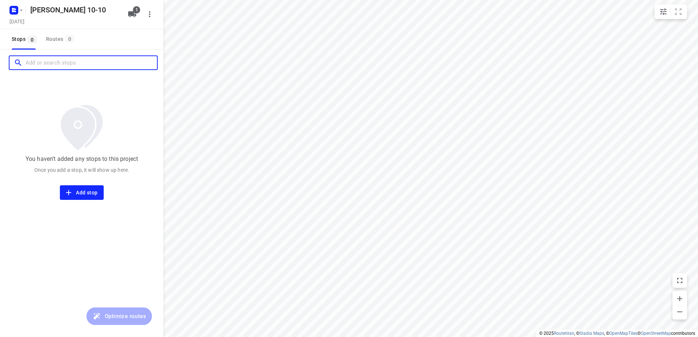
click at [67, 64] on input "Add or search stops" at bounding box center [91, 62] width 131 height 11
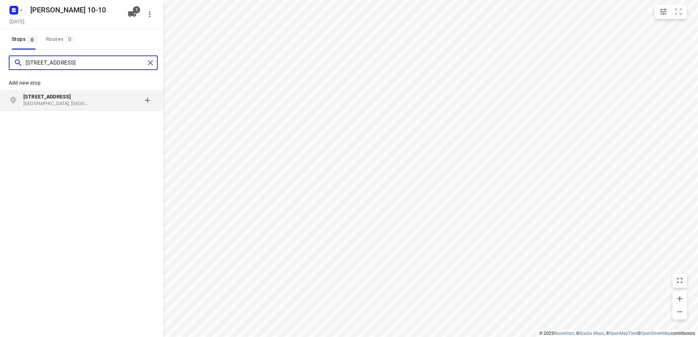
type input "[STREET_ADDRESS]"
click at [44, 101] on p "[GEOGRAPHIC_DATA], [GEOGRAPHIC_DATA]" at bounding box center [56, 103] width 67 height 7
type input "[STREET_ADDRESS]"
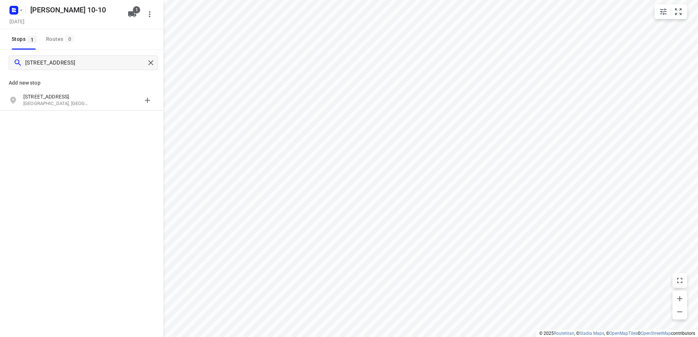
click at [62, 100] on p "[GEOGRAPHIC_DATA], [GEOGRAPHIC_DATA]" at bounding box center [56, 103] width 67 height 7
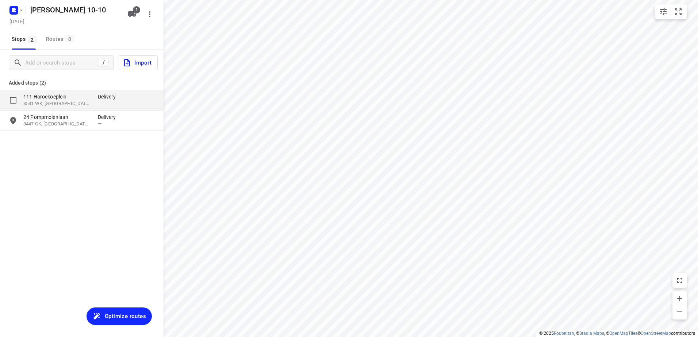
click at [70, 103] on p "3531 WK, [GEOGRAPHIC_DATA], [GEOGRAPHIC_DATA]" at bounding box center [56, 103] width 67 height 7
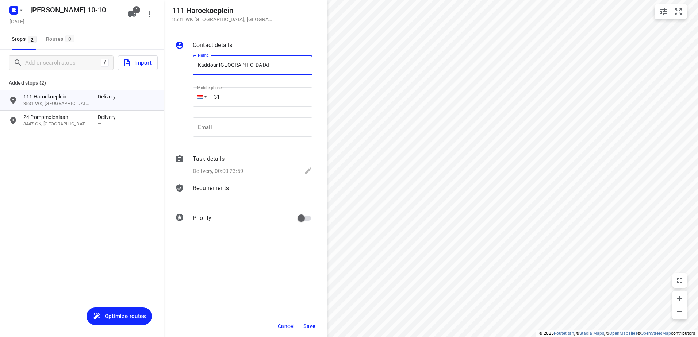
type input "Kaddour [GEOGRAPHIC_DATA]"
click at [233, 168] on p "Delivery, 00:00-23:59" at bounding box center [218, 171] width 50 height 8
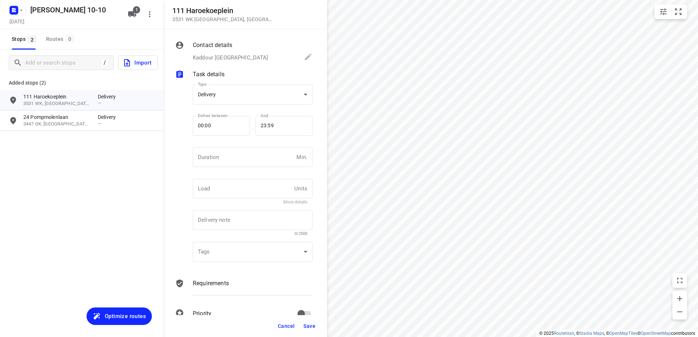
click at [239, 138] on div "Deliver between 00:00 Deliver between" at bounding box center [221, 129] width 57 height 26
click at [219, 157] on input "number" at bounding box center [243, 157] width 101 height 20
type input "20"
click at [306, 326] on span "Save" at bounding box center [309, 326] width 12 height 6
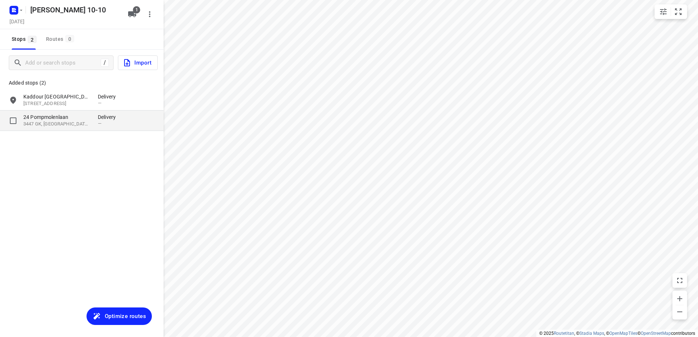
click at [69, 120] on p "24 Pompmolenlaan" at bounding box center [56, 116] width 67 height 7
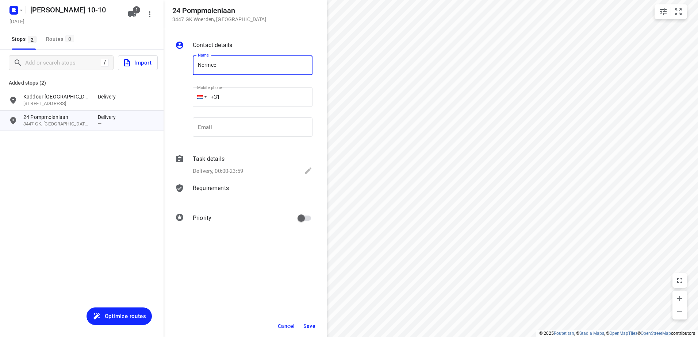
type input "Normec"
click at [225, 163] on div "Task details" at bounding box center [253, 159] width 120 height 9
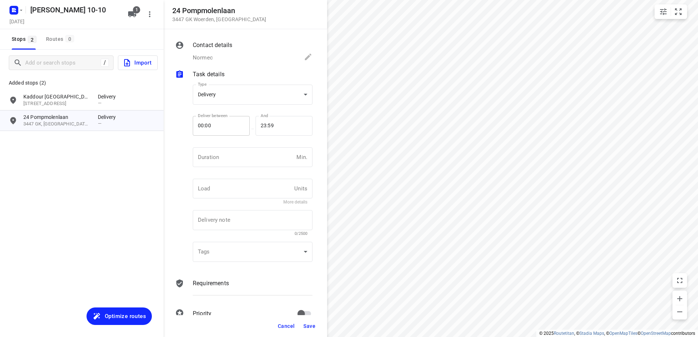
click at [225, 163] on input "number" at bounding box center [243, 157] width 101 height 20
type input "10"
click at [316, 326] on div "Cancel Save" at bounding box center [244, 326] width 163 height 22
click at [316, 326] on button "Save" at bounding box center [309, 326] width 18 height 13
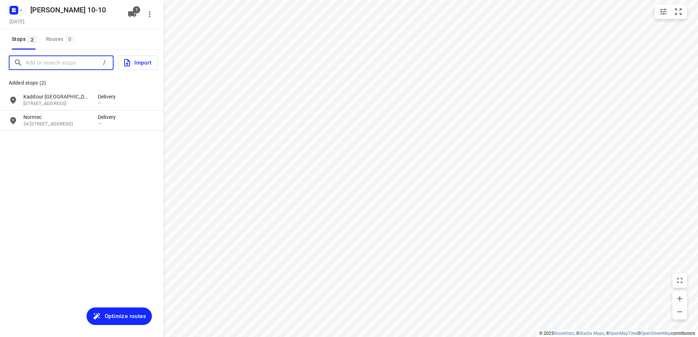
click at [59, 58] on input "Add or search stops" at bounding box center [63, 62] width 75 height 11
paste input "[PERSON_NAME]"
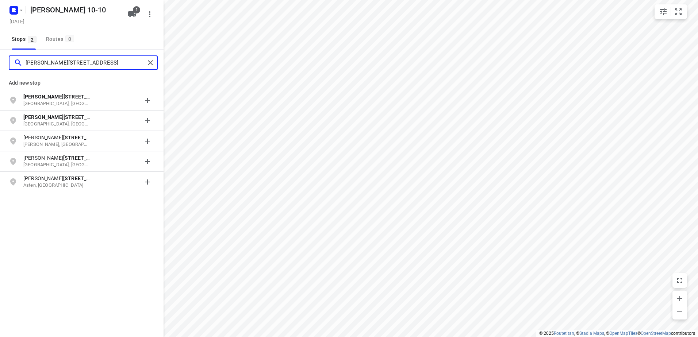
type input "[PERSON_NAME][STREET_ADDRESS]"
click at [73, 98] on p "[PERSON_NAME][STREET_ADDRESS]" at bounding box center [56, 96] width 67 height 7
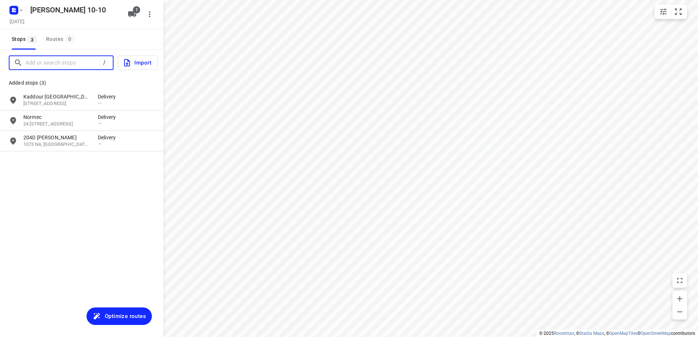
click at [74, 61] on input "Add or search stops" at bounding box center [63, 62] width 75 height 11
paste input "Hoofddorpplein"
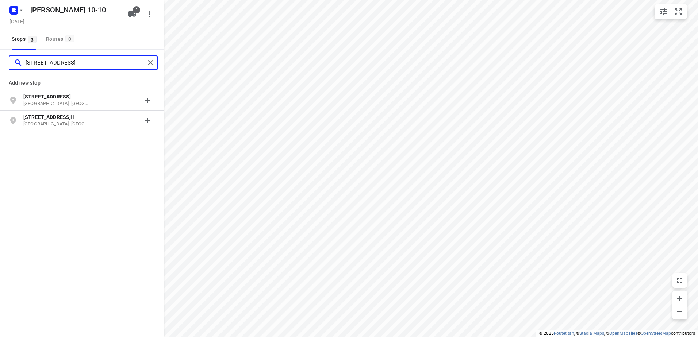
type input "[STREET_ADDRESS]"
click at [57, 103] on p "[GEOGRAPHIC_DATA], [GEOGRAPHIC_DATA]" at bounding box center [56, 103] width 67 height 7
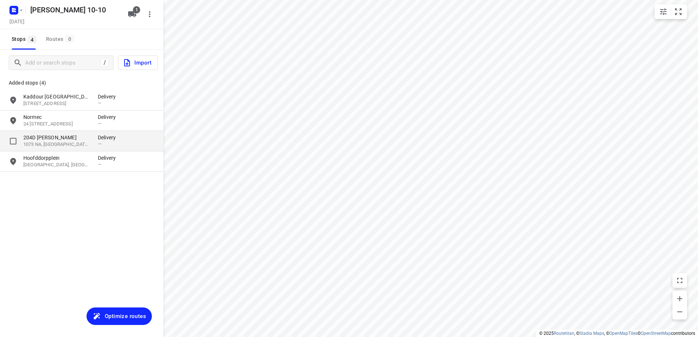
click at [61, 135] on p "204D [PERSON_NAME]" at bounding box center [56, 137] width 67 height 7
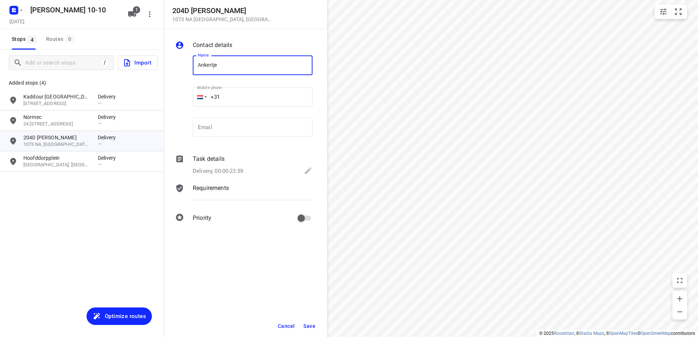
type input "Ankertje"
click at [253, 159] on div "Task details" at bounding box center [253, 159] width 120 height 9
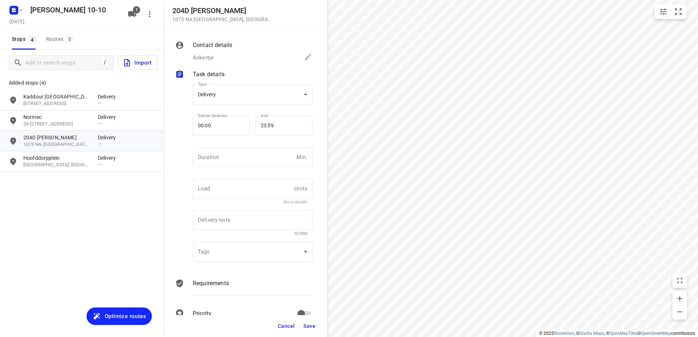
click at [253, 159] on input "number" at bounding box center [243, 157] width 101 height 20
type input "10"
click at [310, 328] on span "Save" at bounding box center [309, 326] width 12 height 6
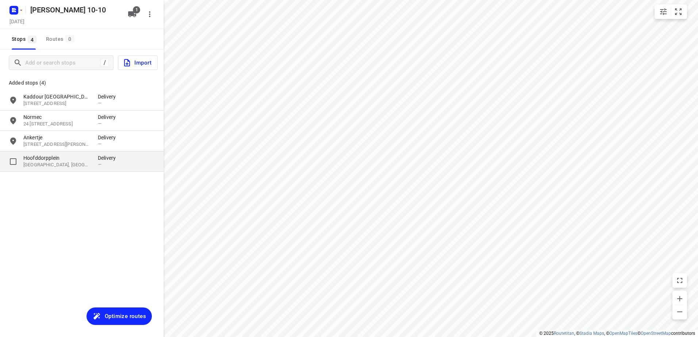
click at [85, 162] on p "[GEOGRAPHIC_DATA], [GEOGRAPHIC_DATA]" at bounding box center [56, 165] width 67 height 7
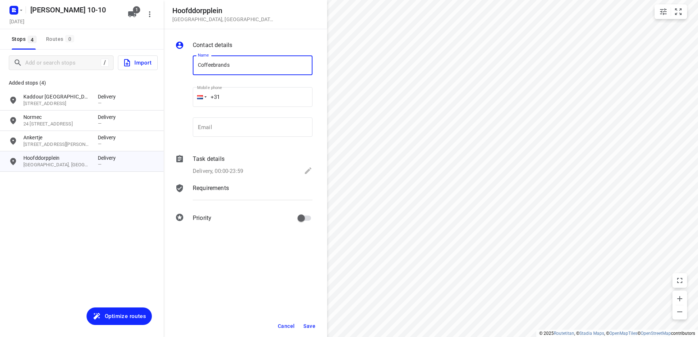
type input "Coffeebrands"
click at [238, 158] on div "Task details" at bounding box center [253, 159] width 120 height 9
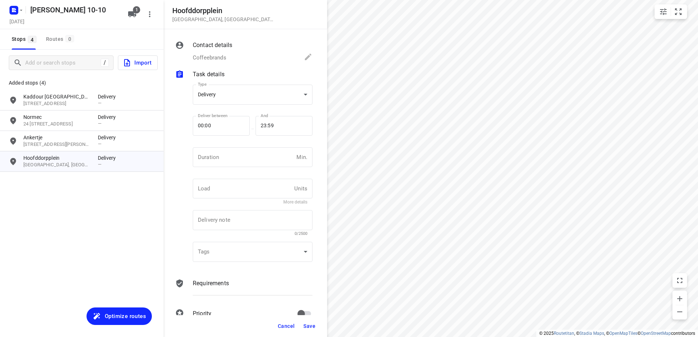
click at [238, 158] on input "number" at bounding box center [243, 157] width 101 height 20
type input "10"
click at [316, 324] on button "Save" at bounding box center [309, 326] width 18 height 13
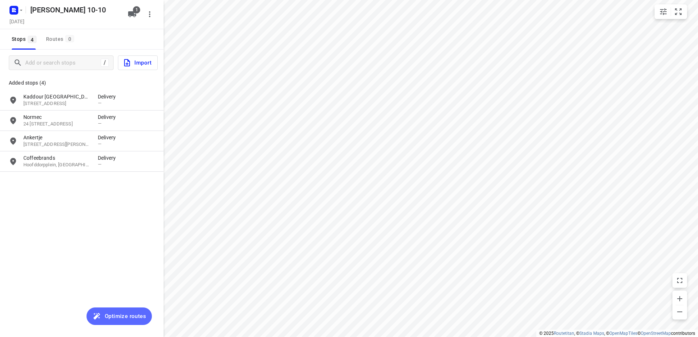
click at [124, 318] on span "Optimize routes" at bounding box center [125, 316] width 41 height 9
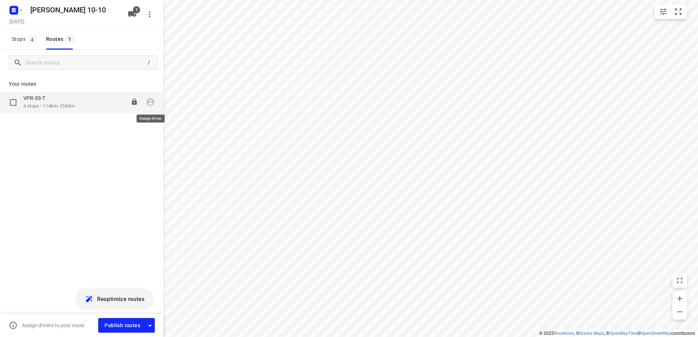
click at [155, 104] on icon "button" at bounding box center [150, 101] width 9 height 9
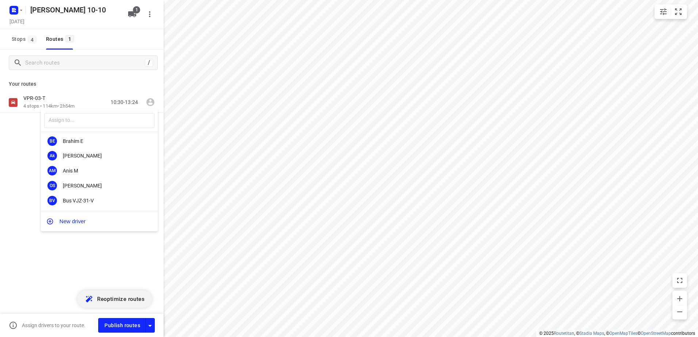
scroll to position [61, 0]
click at [100, 182] on div "[PERSON_NAME]" at bounding box center [101, 185] width 77 height 6
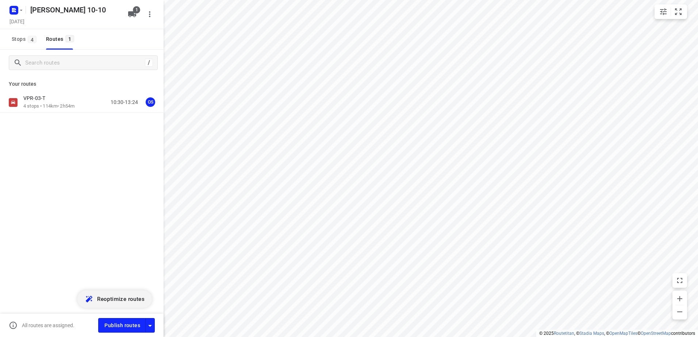
click at [66, 103] on p "4 stops • 114km • 2h54m" at bounding box center [48, 106] width 51 height 7
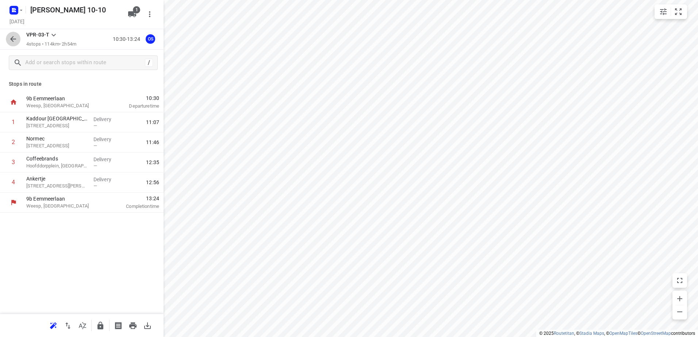
click at [18, 41] on button "button" at bounding box center [13, 39] width 15 height 15
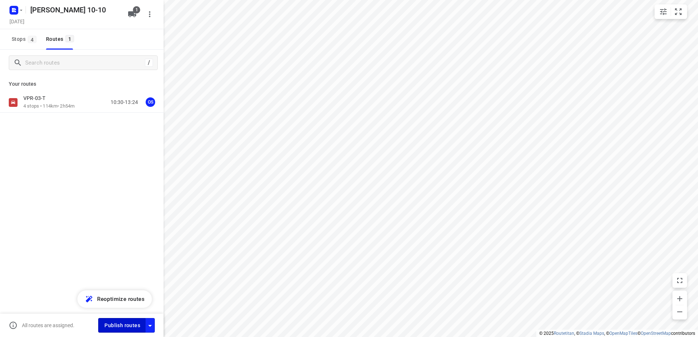
click at [119, 328] on span "Publish routes" at bounding box center [122, 325] width 36 height 9
click at [9, 9] on icon "button" at bounding box center [14, 10] width 12 height 12
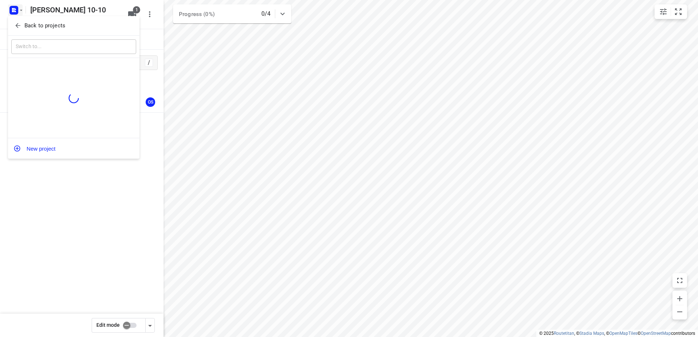
click at [38, 25] on p "Back to projects" at bounding box center [44, 26] width 41 height 8
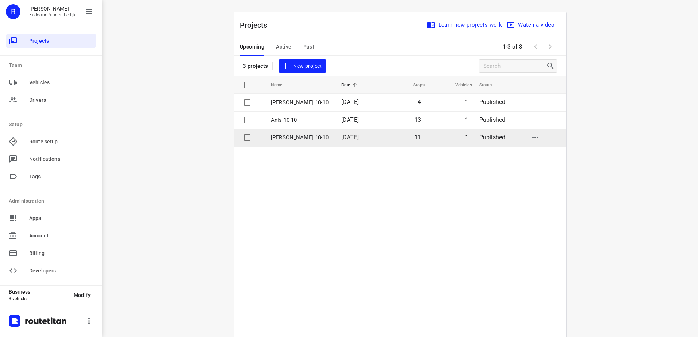
click at [313, 134] on p "[PERSON_NAME] 10-10" at bounding box center [300, 138] width 59 height 8
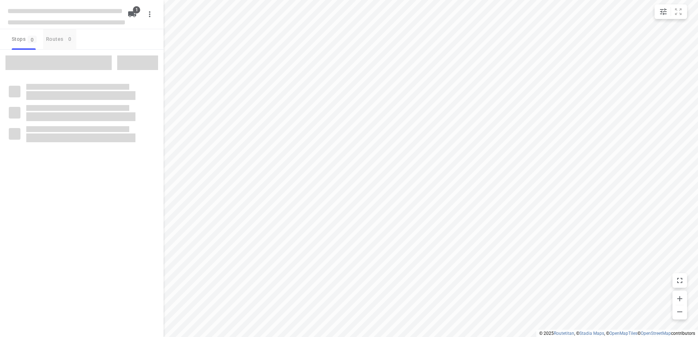
type input "distance"
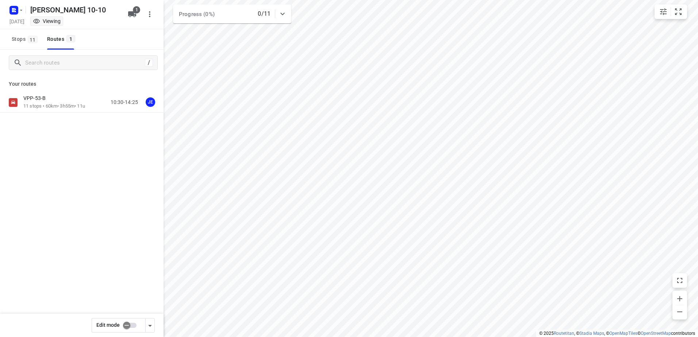
click at [57, 115] on div "VPP-53-B 11 stops • 60km • 3h55m • 11u 10:30-14:25 JE" at bounding box center [81, 128] width 163 height 72
click at [58, 109] on p "11 stops • 60km • 3h55m • 11u" at bounding box center [54, 106] width 62 height 7
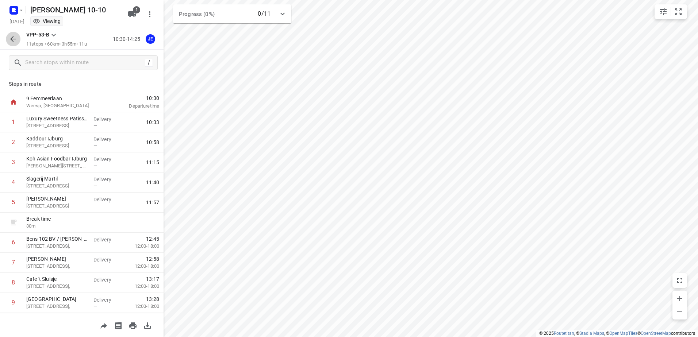
click at [12, 35] on icon "button" at bounding box center [13, 39] width 9 height 9
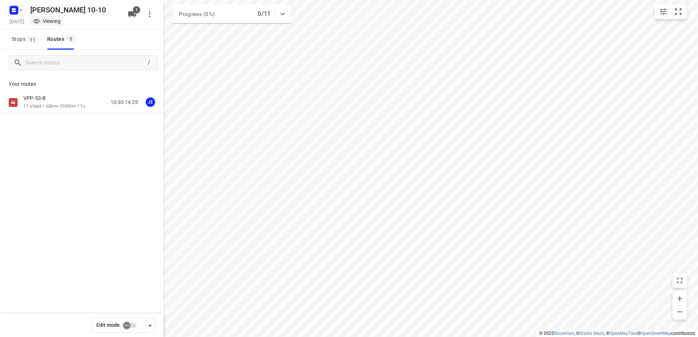
click at [14, 10] on rect "button" at bounding box center [13, 10] width 9 height 9
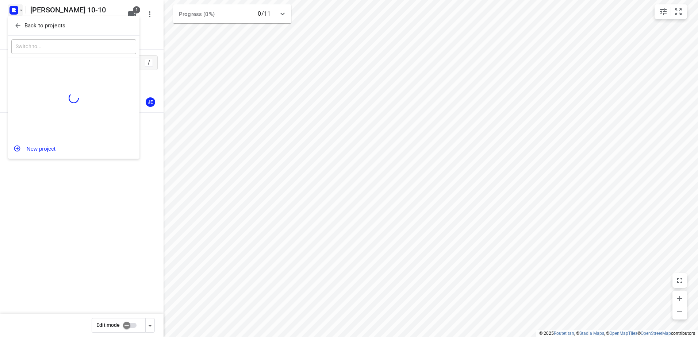
click at [43, 27] on p "Back to projects" at bounding box center [44, 26] width 41 height 8
